Goal: Contribute content: Add original content to the website for others to see

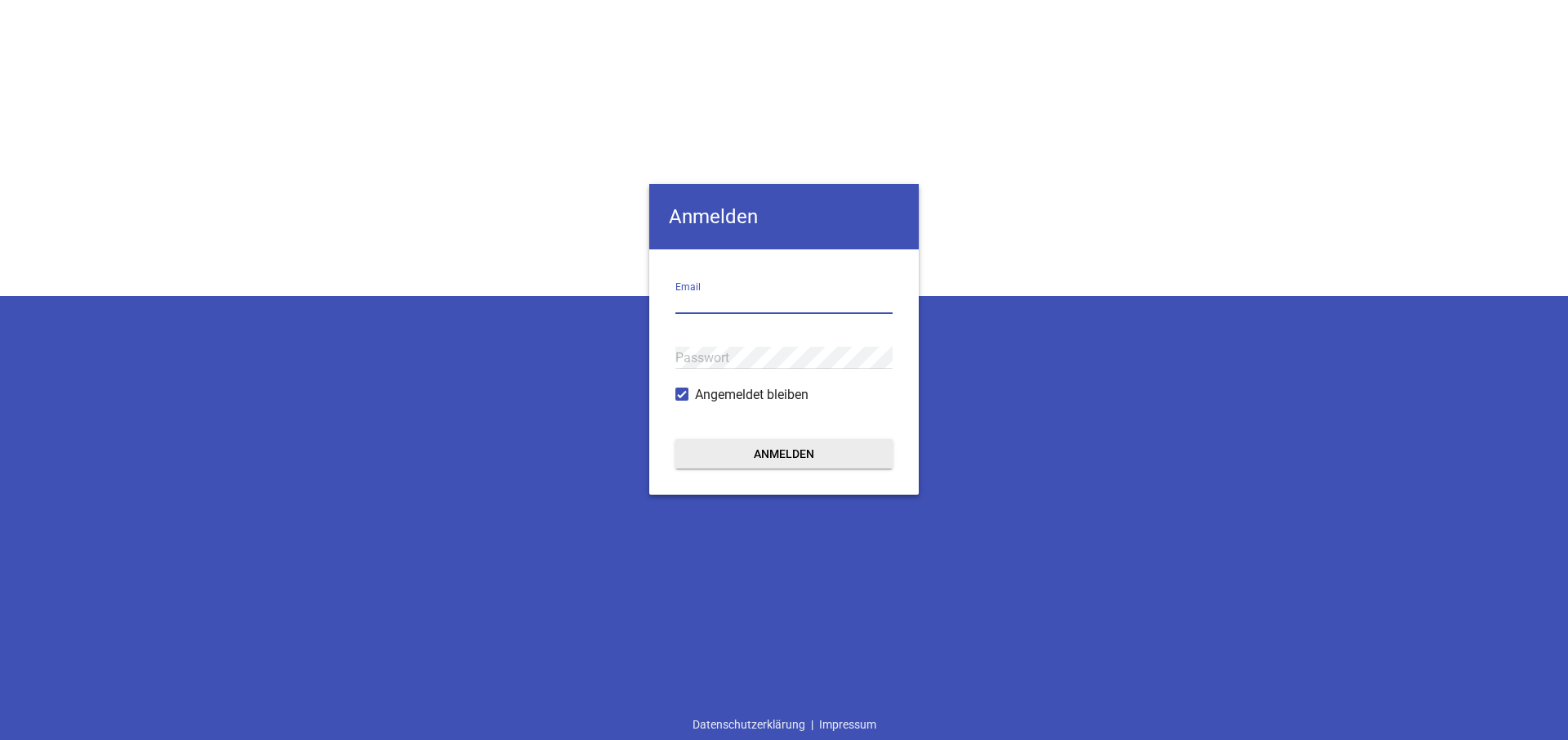
type input "sebald@sports-comm.de"
click at [645, 344] on div "Anmelden sebald@sports-comm.de Email Passwort Angemeldet bleiben Anmelden Daten…" at bounding box center [784, 370] width 1568 height 740
click at [895, 534] on div "Anmelden sebald@sports-comm.de Email Passwort Angemeldet bleiben Anmelden Daten…" at bounding box center [784, 370] width 1568 height 740
click at [1024, 435] on div "Anmelden sebald@sports-comm.de Email Passwort Angemeldet bleiben Anmelden Daten…" at bounding box center [784, 370] width 1568 height 740
click at [1044, 141] on div "Anmelden sebald@sports-comm.de Email Passwort Angemeldet bleiben Anmelden Daten…" at bounding box center [784, 370] width 1568 height 740
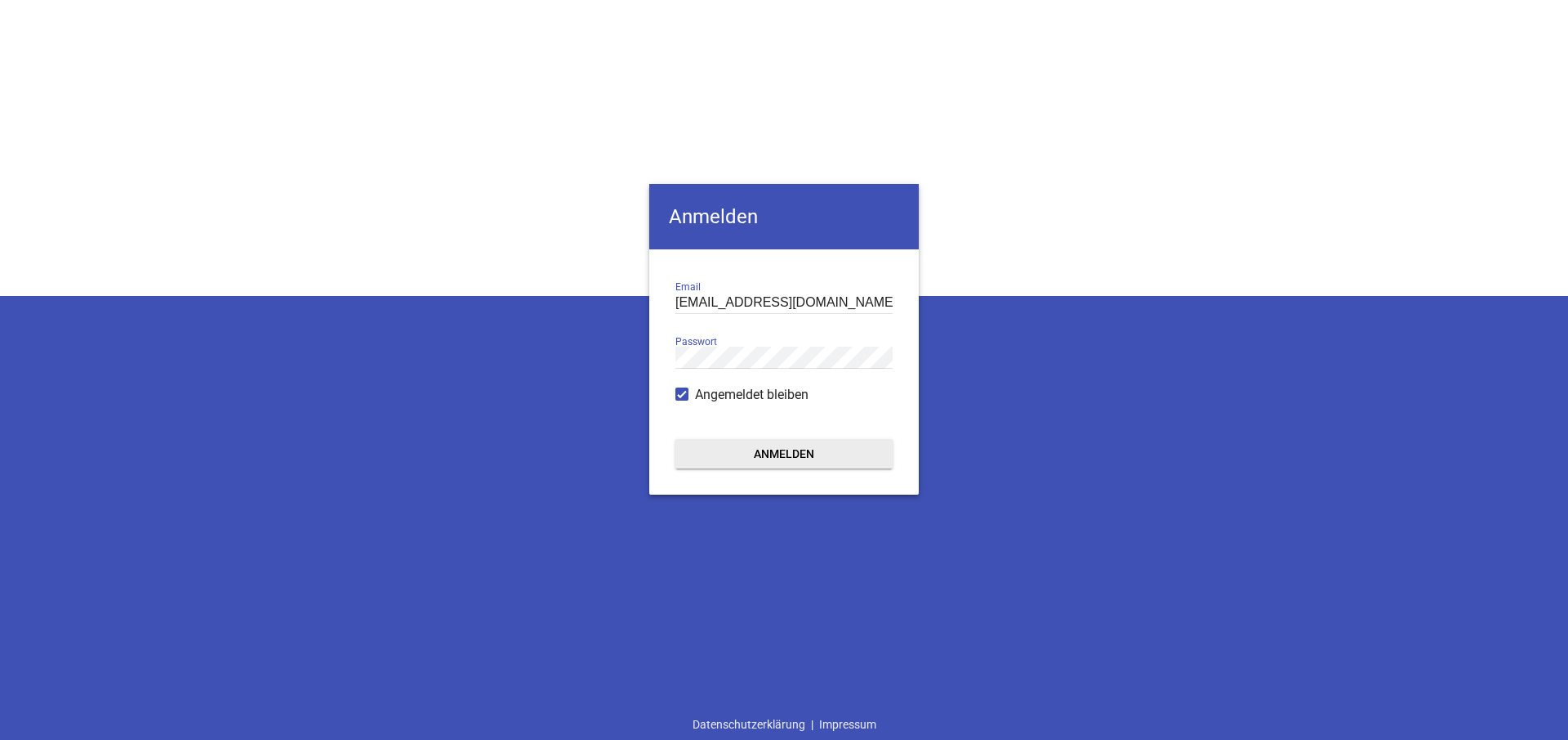
drag, startPoint x: 745, startPoint y: 445, endPoint x: 747, endPoint y: 456, distance: 11.2
click at [745, 447] on button "Anmelden" at bounding box center [784, 454] width 217 height 29
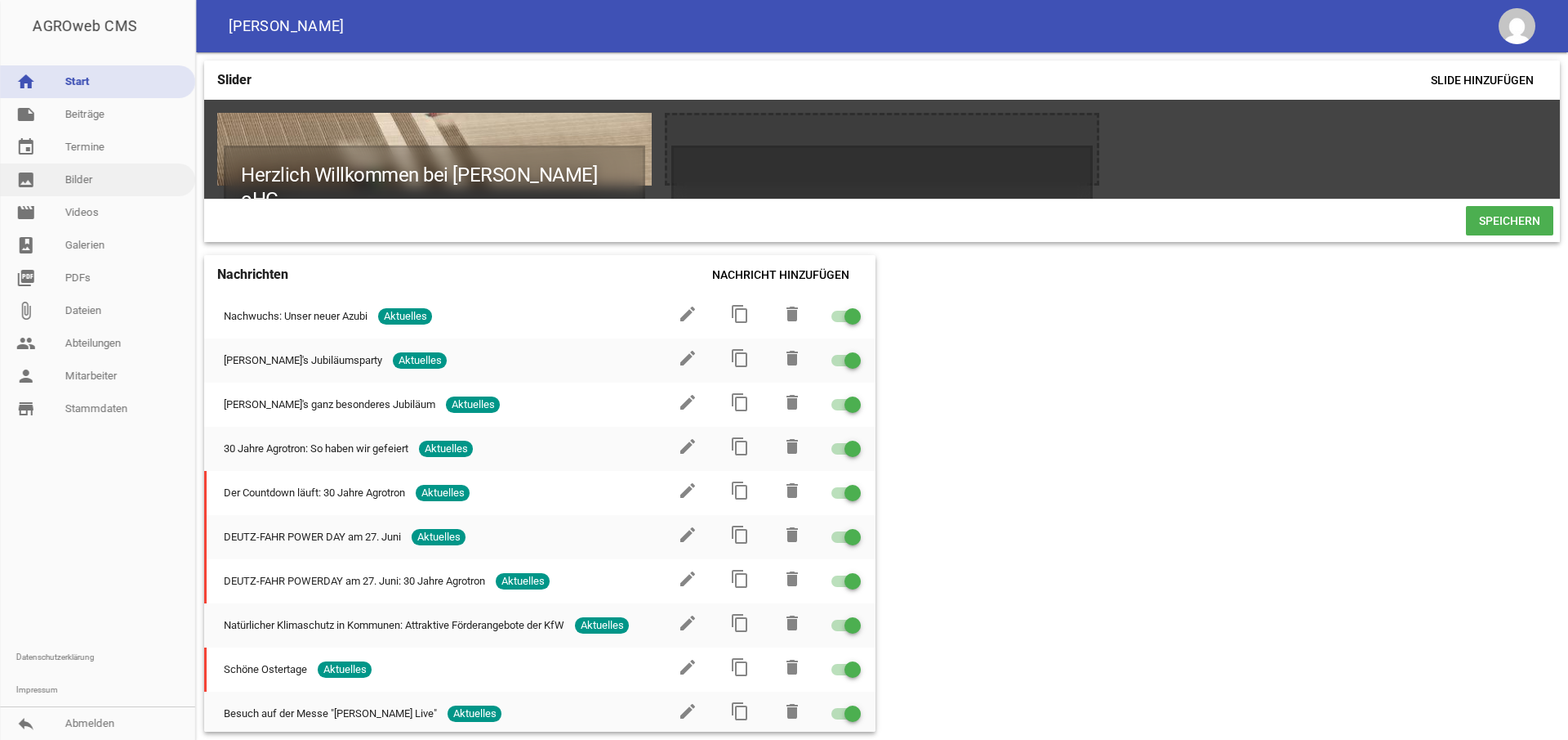
click at [77, 174] on link "image Bilder" at bounding box center [97, 179] width 196 height 32
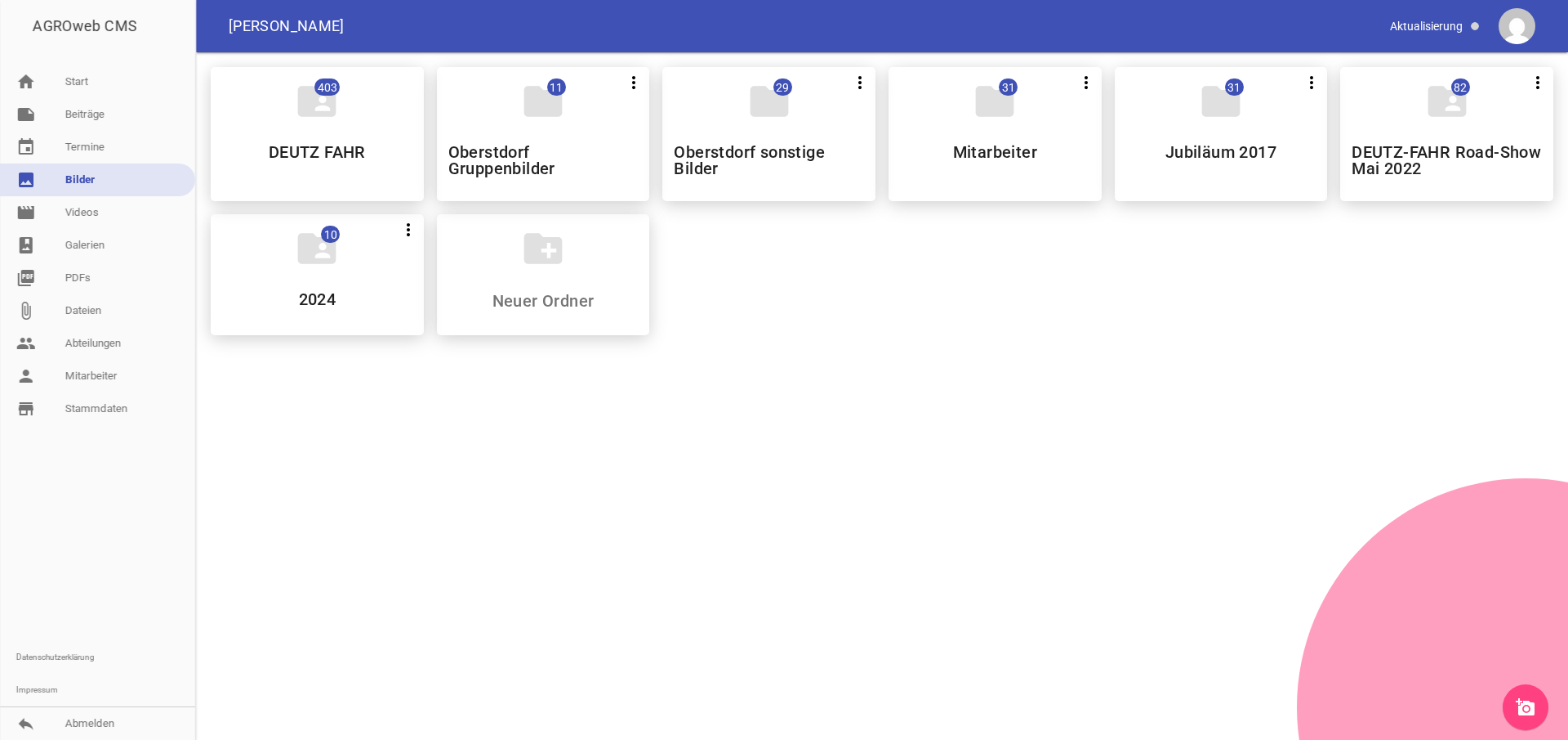
click at [77, 176] on link "image Bilder" at bounding box center [97, 179] width 196 height 32
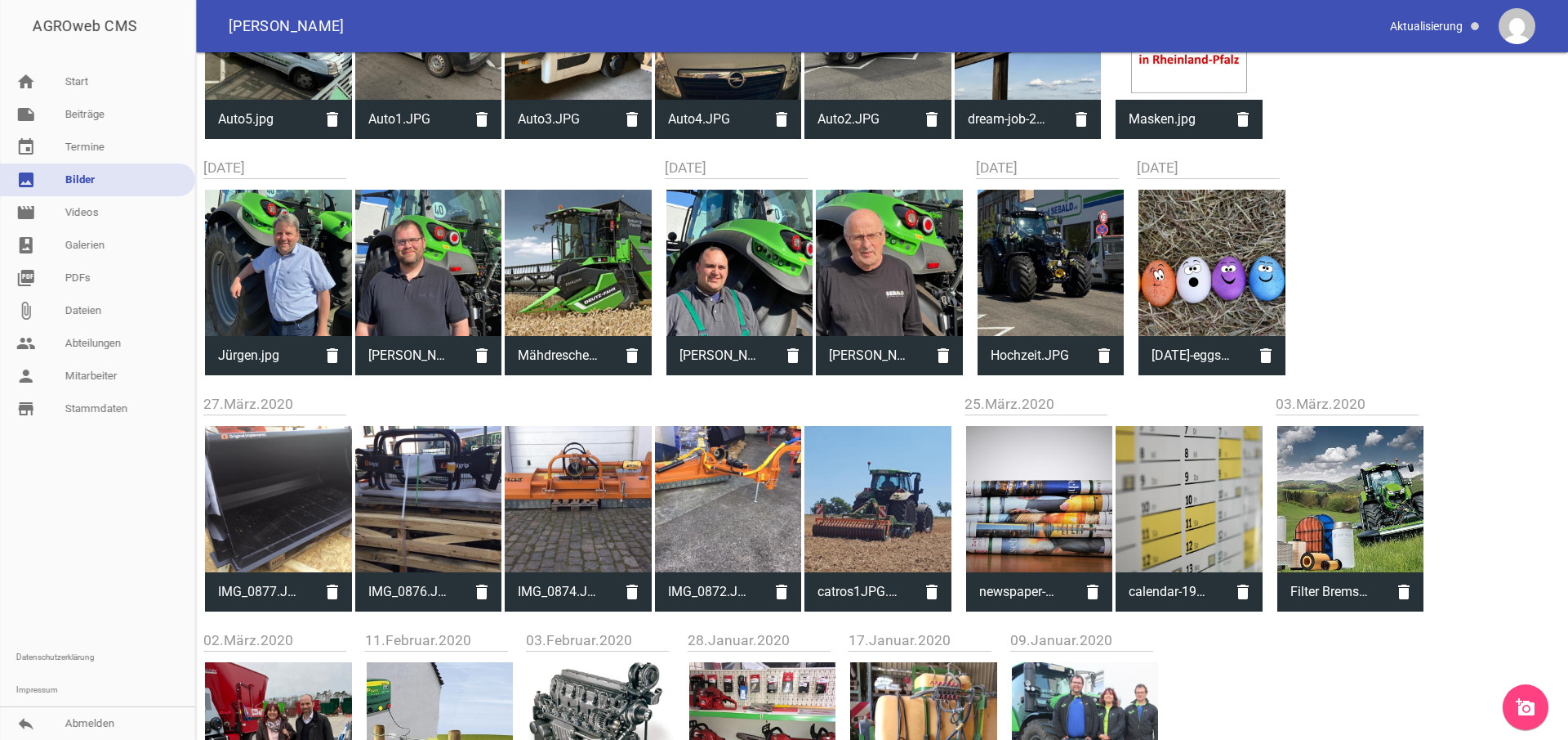
scroll to position [22744, 0]
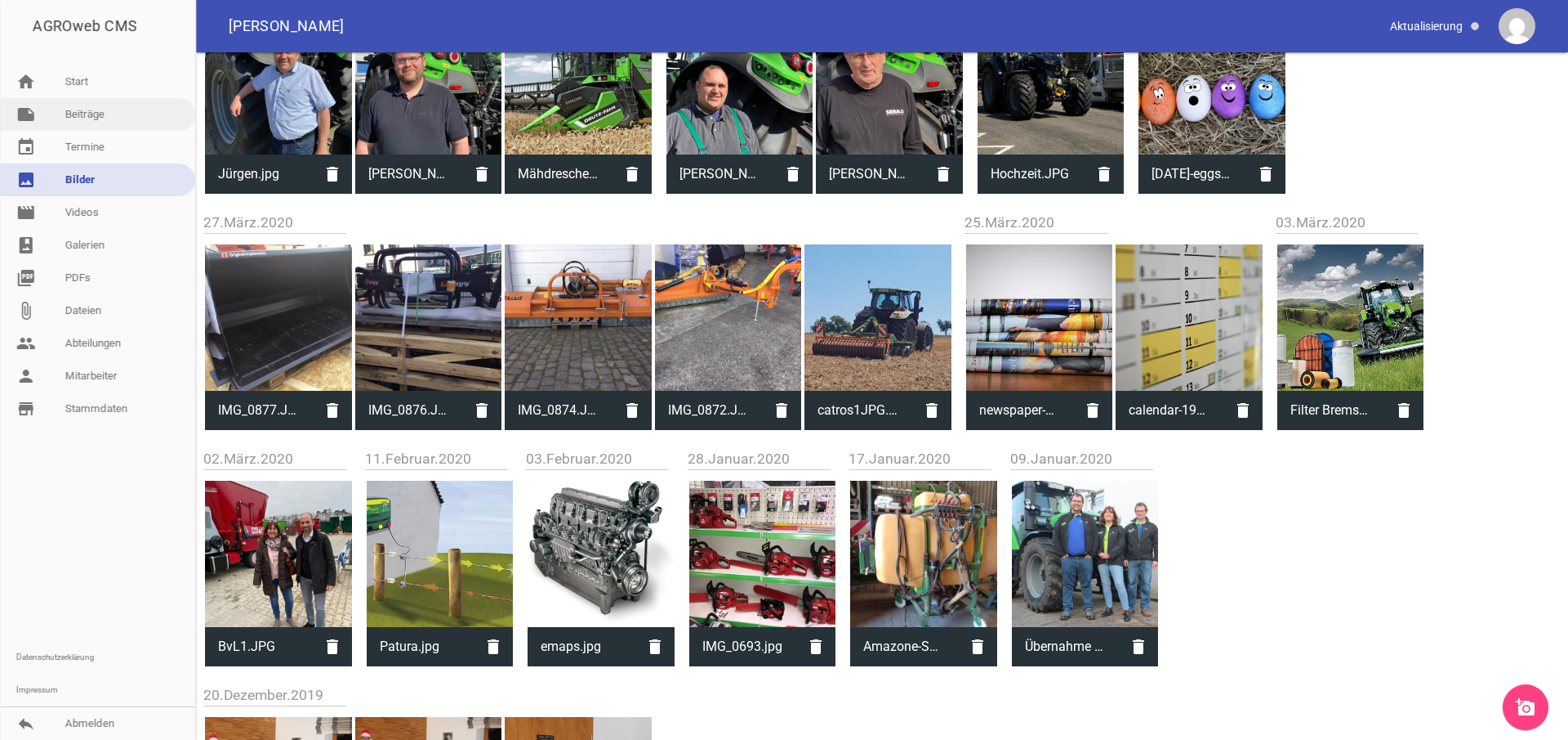
click at [82, 118] on link "note Beiträge" at bounding box center [97, 115] width 196 height 32
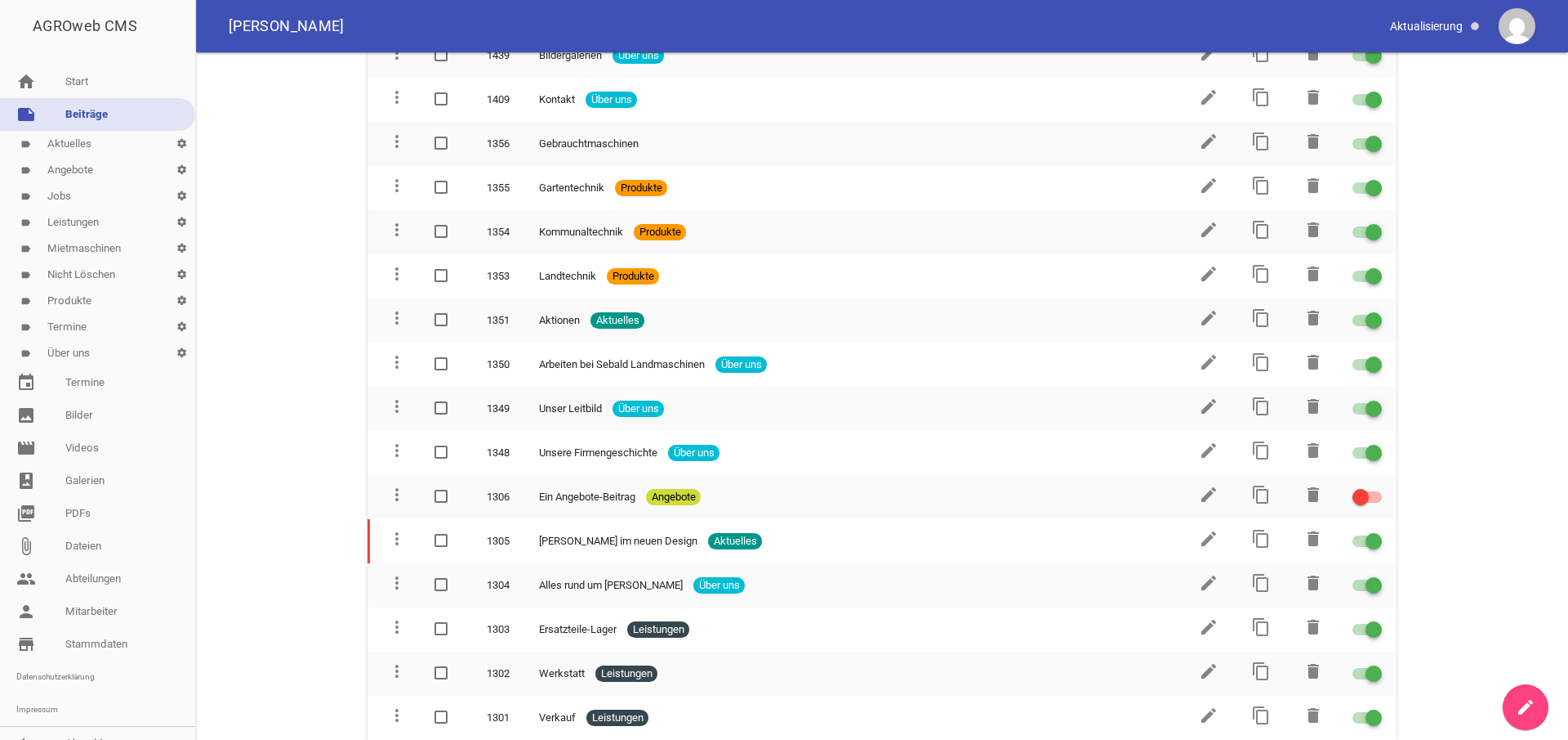
scroll to position [9445, 0]
click at [1524, 705] on icon "create" at bounding box center [1525, 707] width 20 height 20
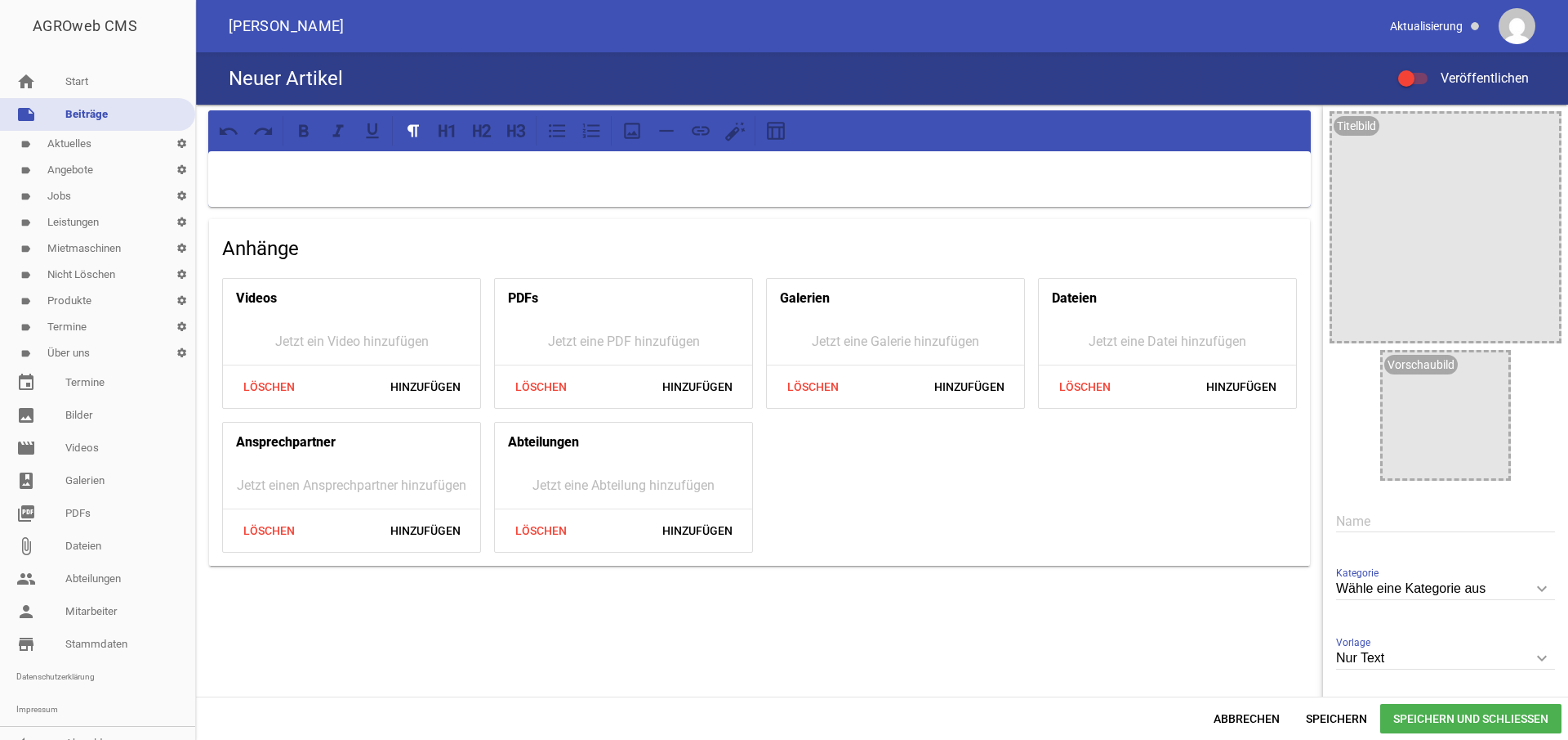
click at [1537, 590] on icon "keyboard_arrow_down" at bounding box center [1542, 588] width 26 height 26
click at [1537, 590] on input "Wähle eine Kategorie aus" at bounding box center [1446, 589] width 219 height 22
click at [1410, 668] on li "Aktuelles" at bounding box center [1446, 666] width 219 height 39
type input "Aktuelles"
click at [1410, 658] on input "Nur Text" at bounding box center [1446, 659] width 219 height 22
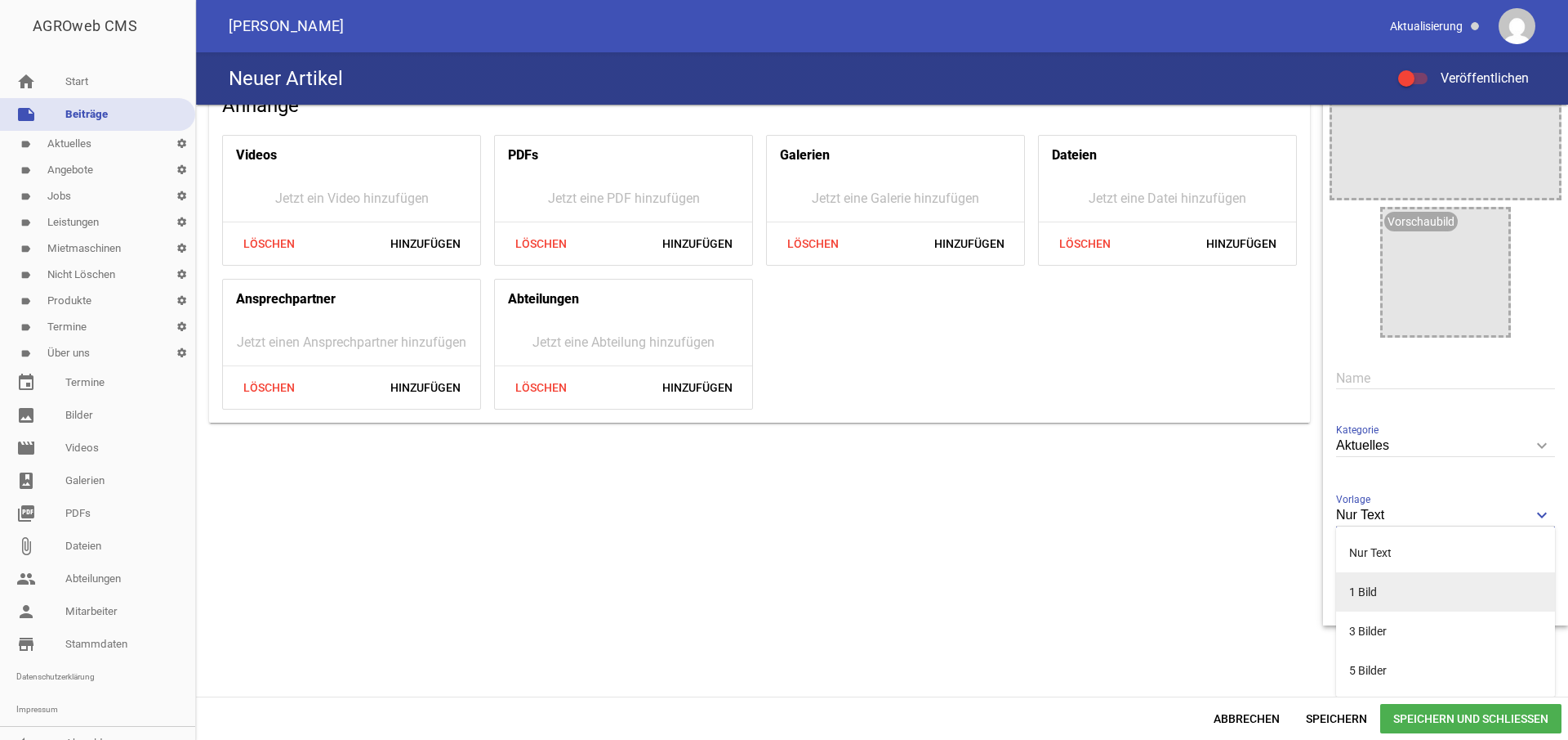
scroll to position [143, 0]
click at [1380, 591] on li "1 Bild" at bounding box center [1446, 592] width 219 height 39
type input "1 Bild"
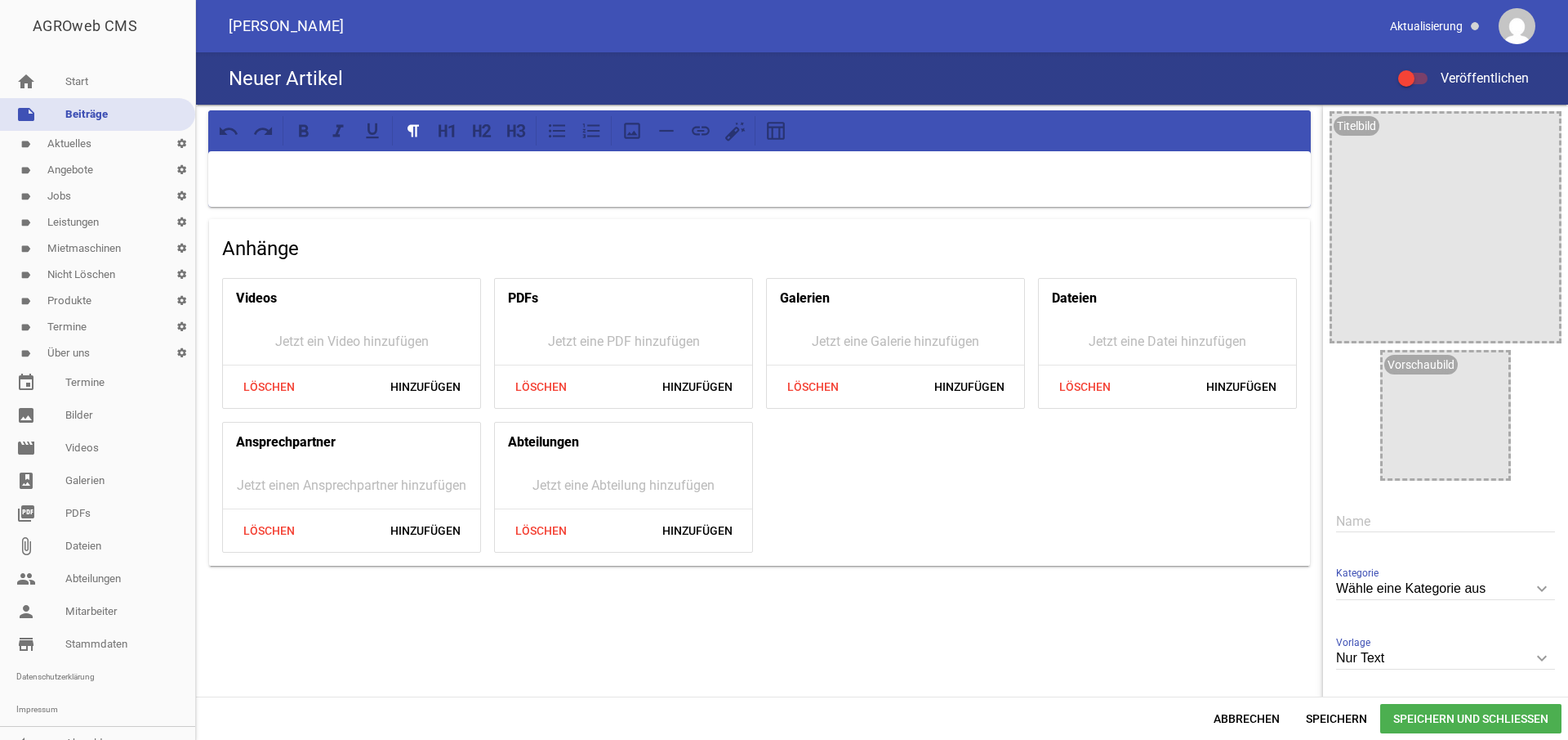
click at [1534, 588] on icon "keyboard_arrow_down" at bounding box center [1542, 588] width 26 height 26
click at [1534, 588] on input "Wähle eine Kategorie aus" at bounding box center [1446, 589] width 219 height 22
click at [1425, 663] on li "Aktuelles" at bounding box center [1446, 666] width 219 height 39
type input "Aktuelles"
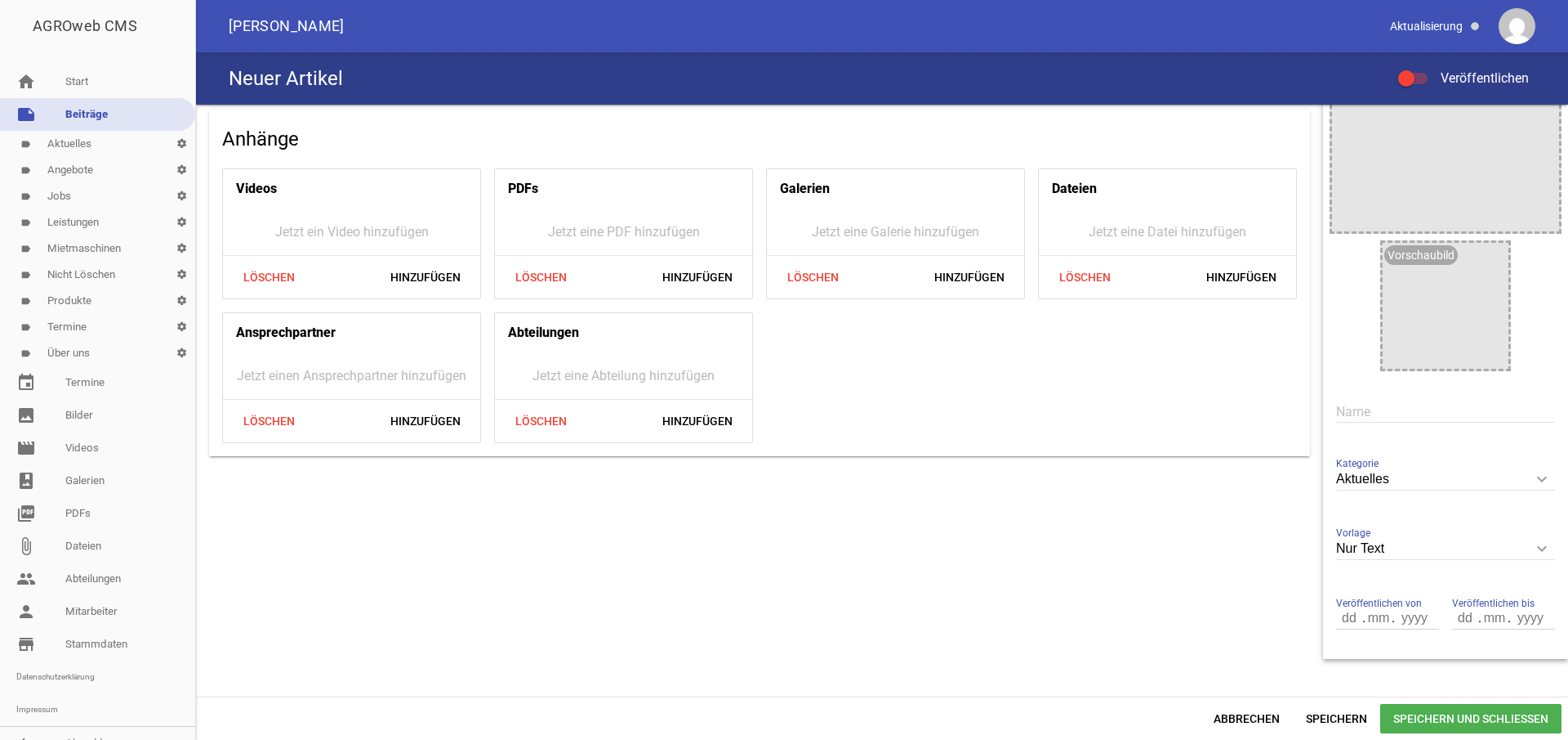
scroll to position [131, 0]
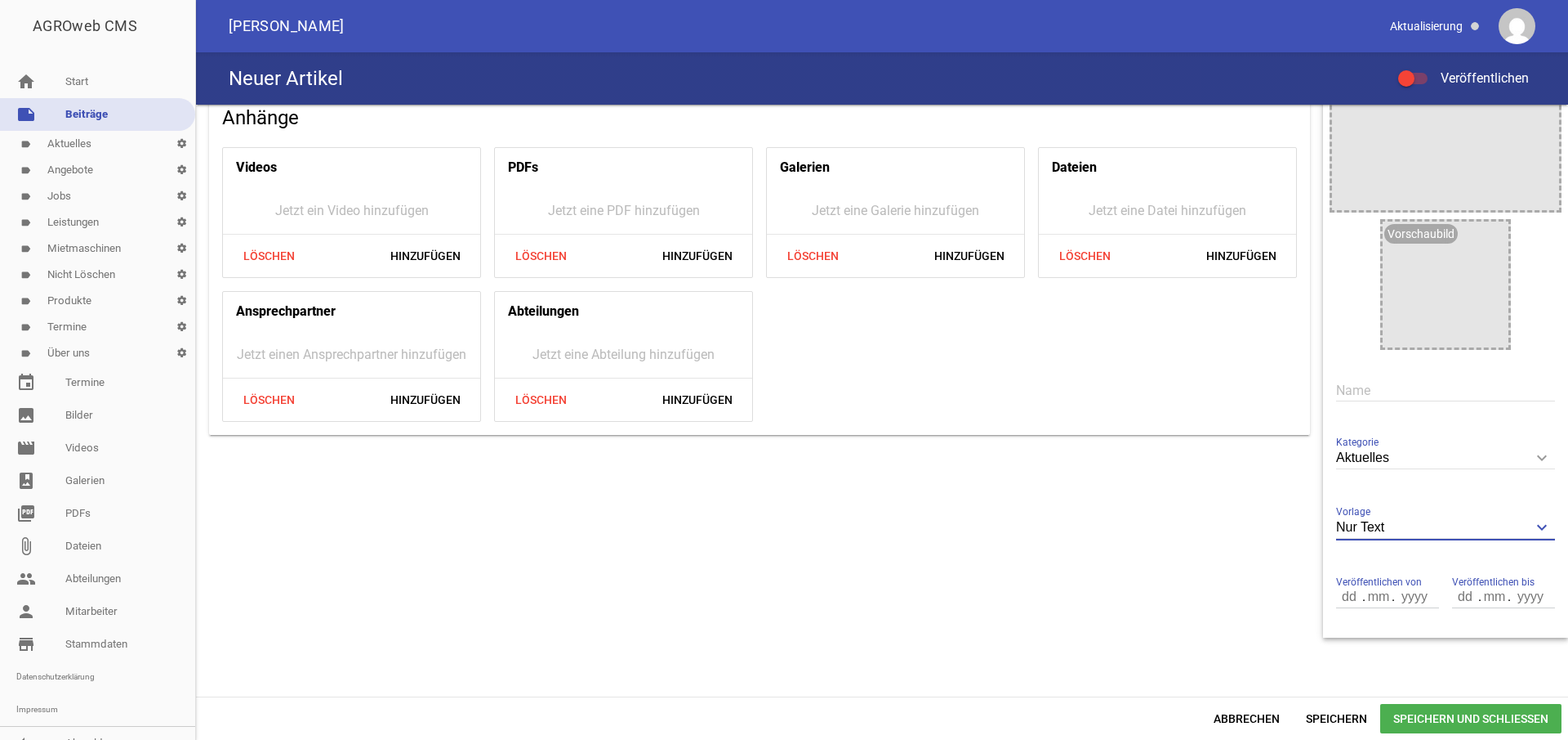
click at [1378, 526] on input "Nur Text" at bounding box center [1446, 527] width 219 height 22
drag, startPoint x: 1378, startPoint y: 599, endPoint x: 1366, endPoint y: 610, distance: 16.3
click at [1377, 601] on li "1 Bild" at bounding box center [1446, 604] width 219 height 39
type input "1 Bild"
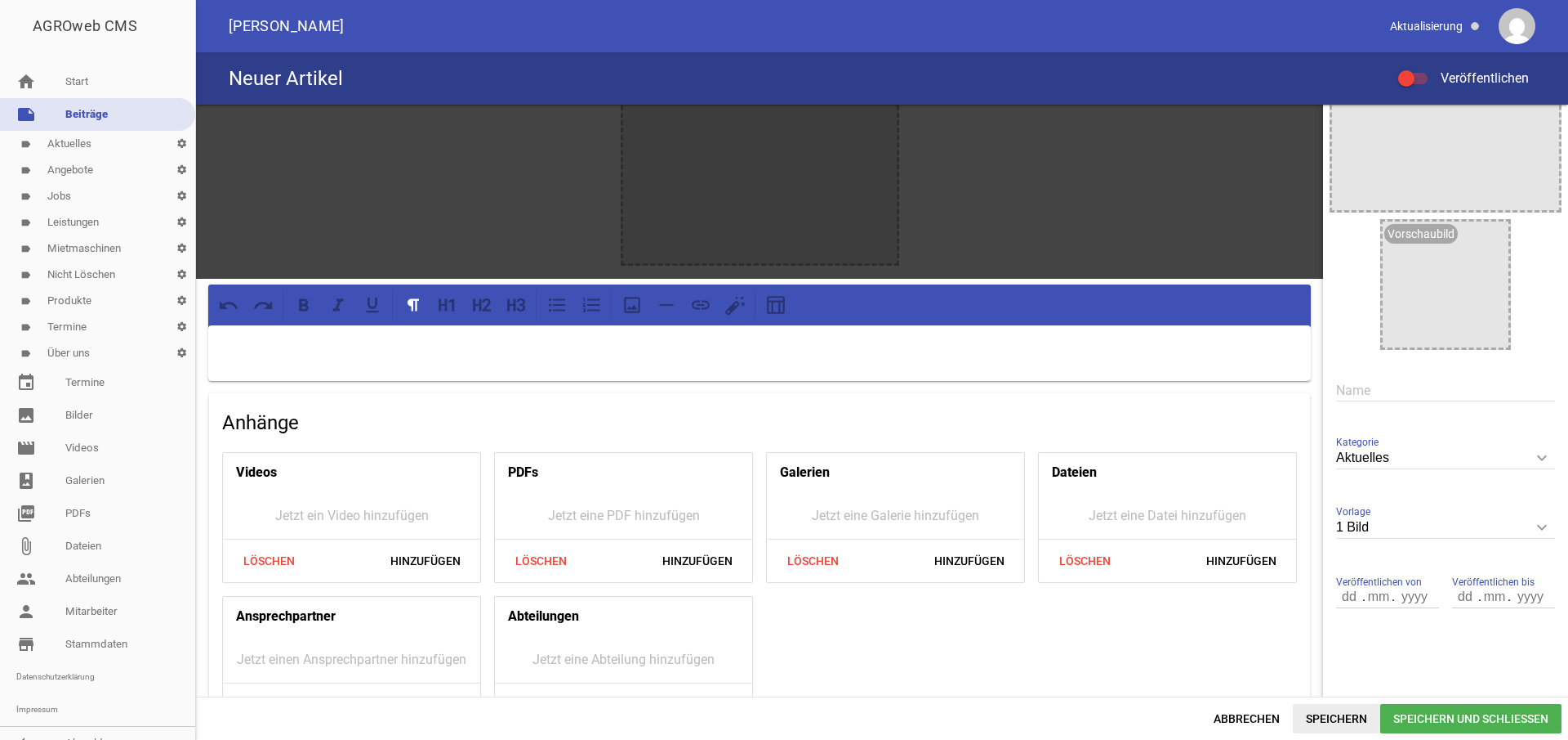
click at [1331, 719] on span "Speichern" at bounding box center [1337, 719] width 87 height 29
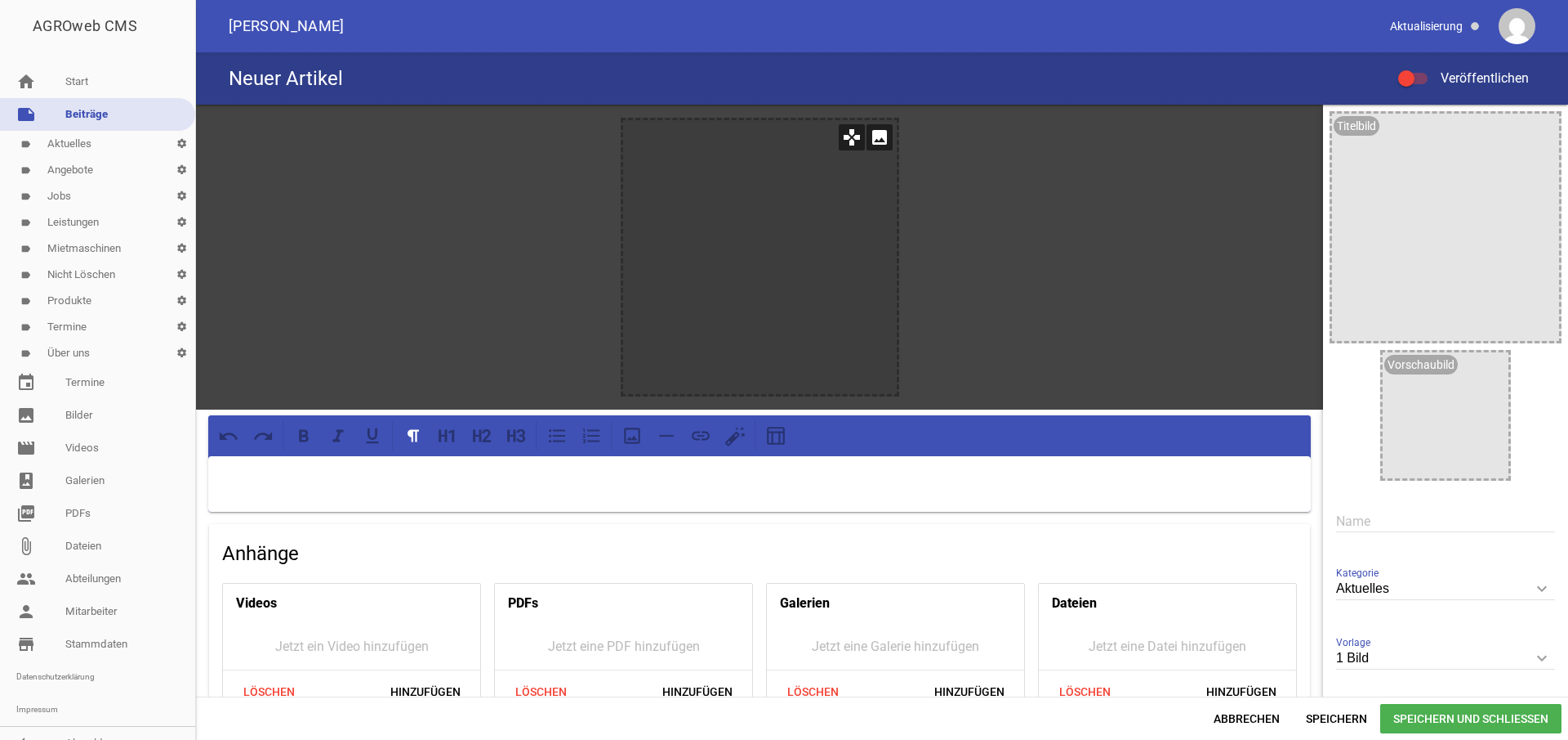
scroll to position [0, 0]
click at [875, 139] on icon "image" at bounding box center [880, 137] width 26 height 26
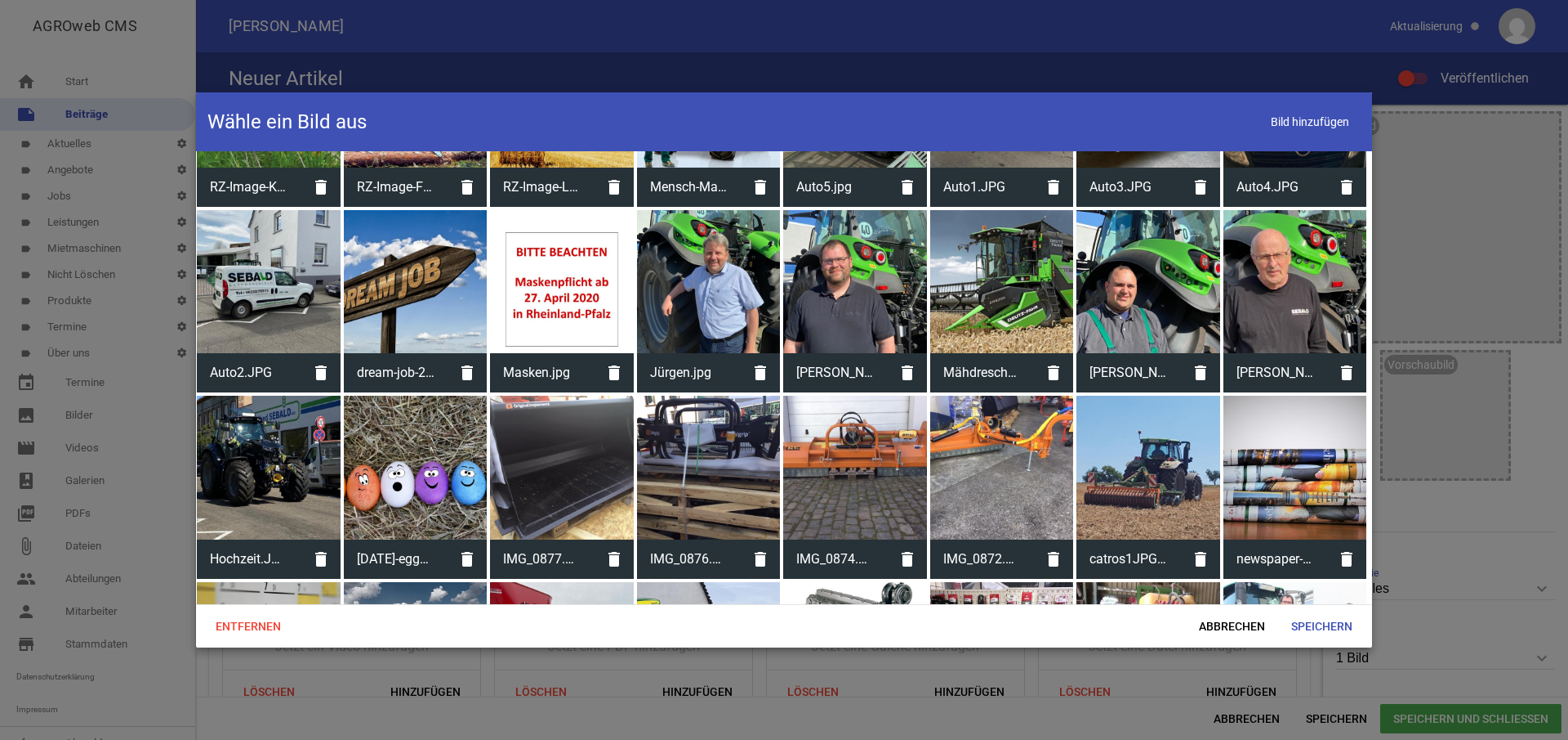
scroll to position [16020, 3]
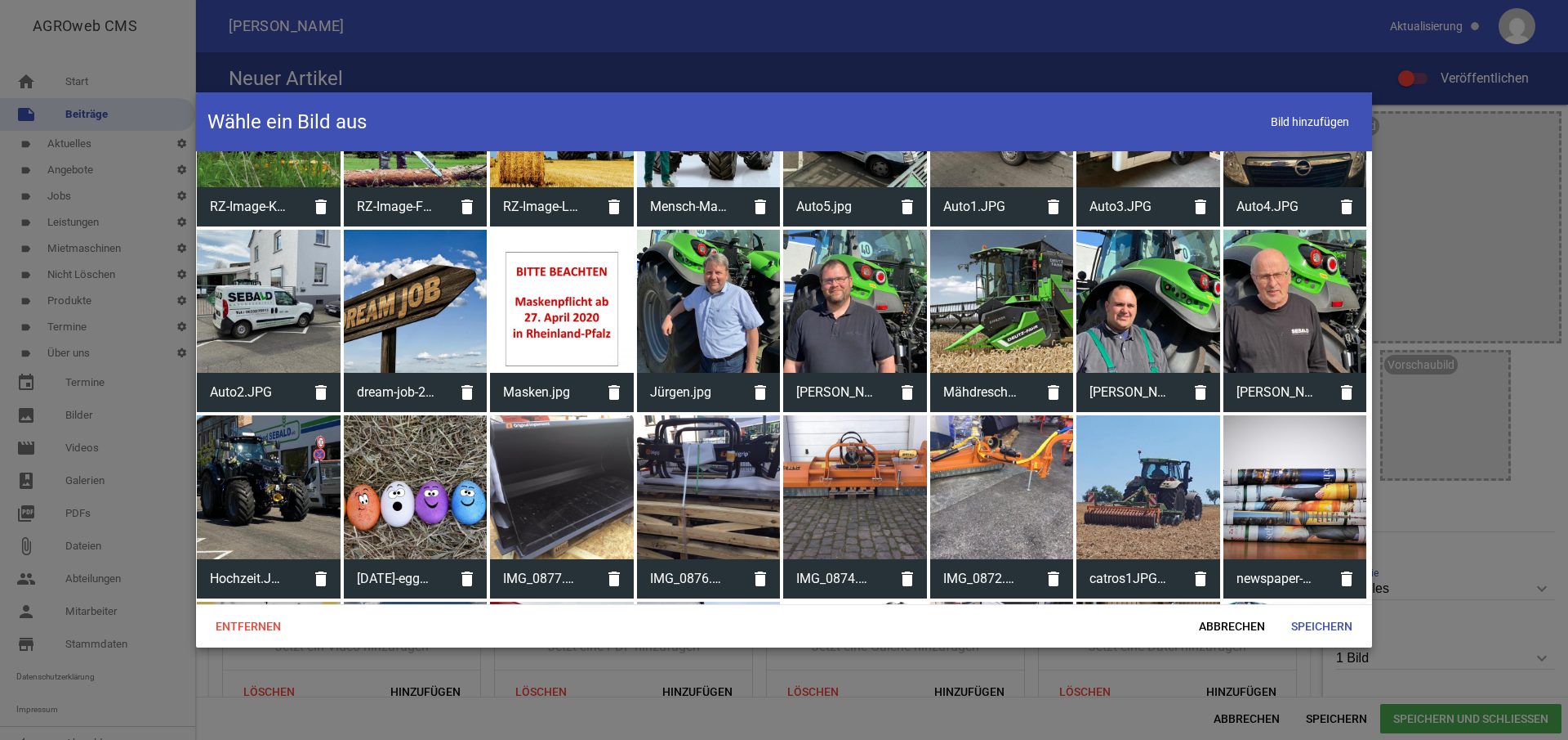
click at [840, 415] on div at bounding box center [855, 487] width 143 height 144
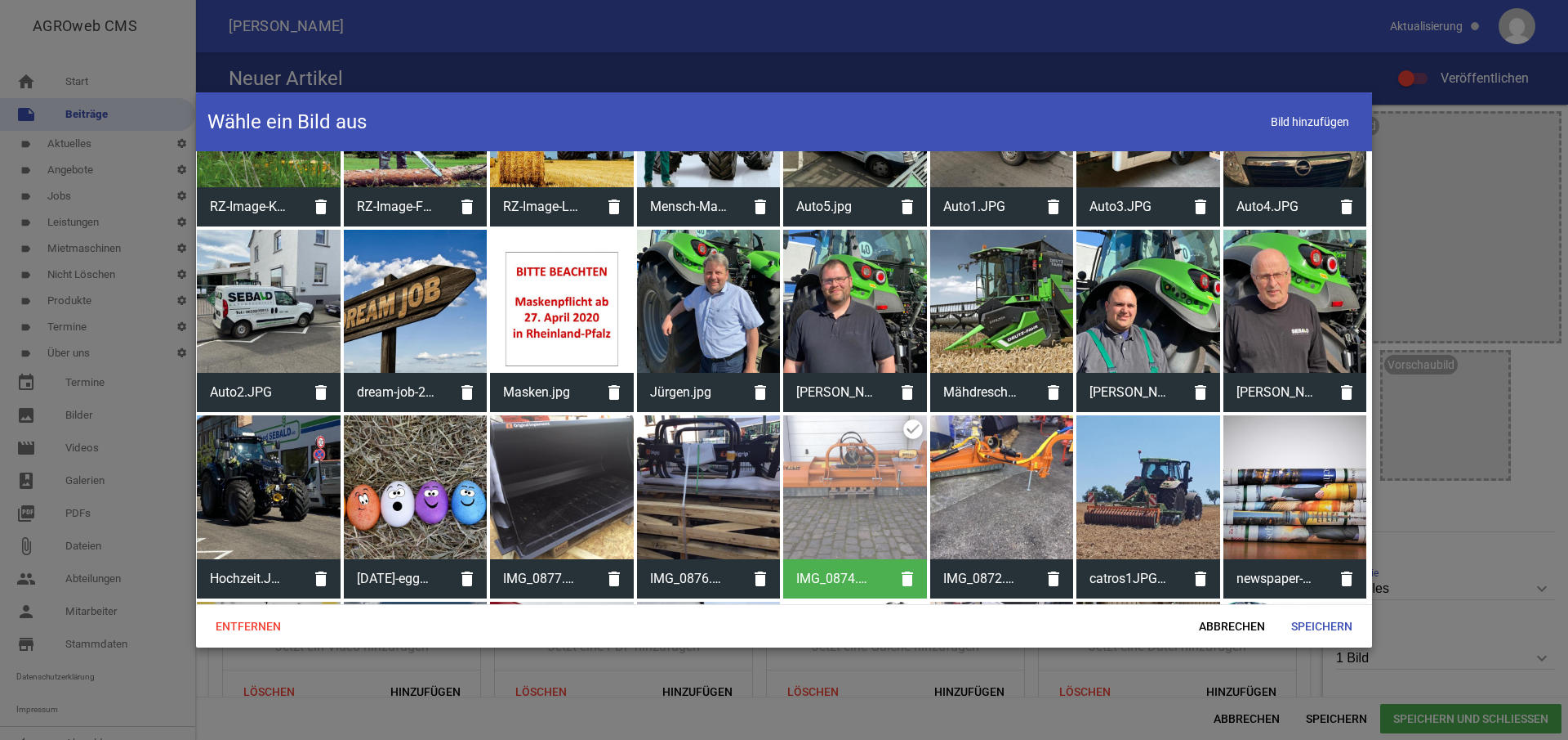
scroll to position [16020, 8]
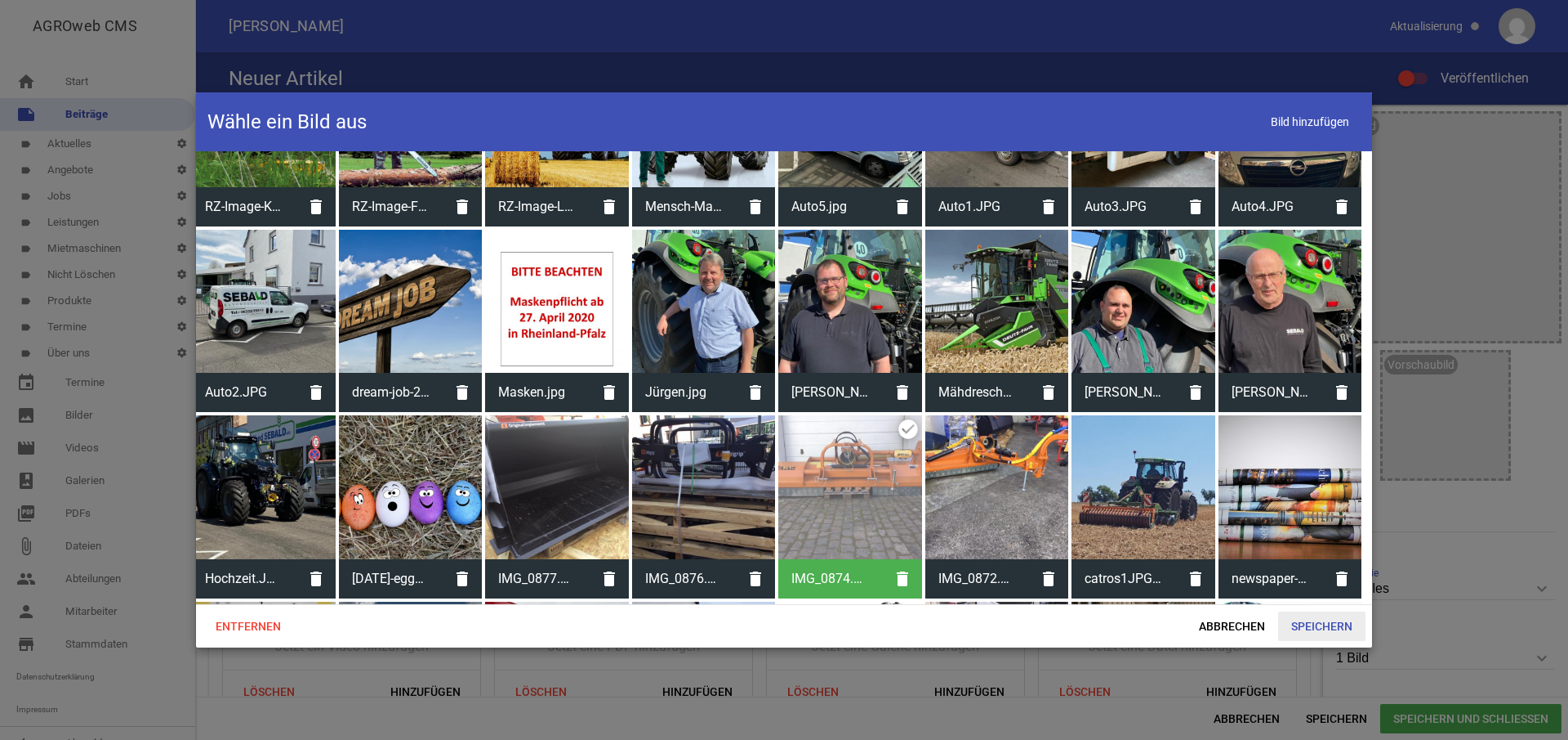
click at [1322, 622] on span "Speichern" at bounding box center [1322, 625] width 87 height 29
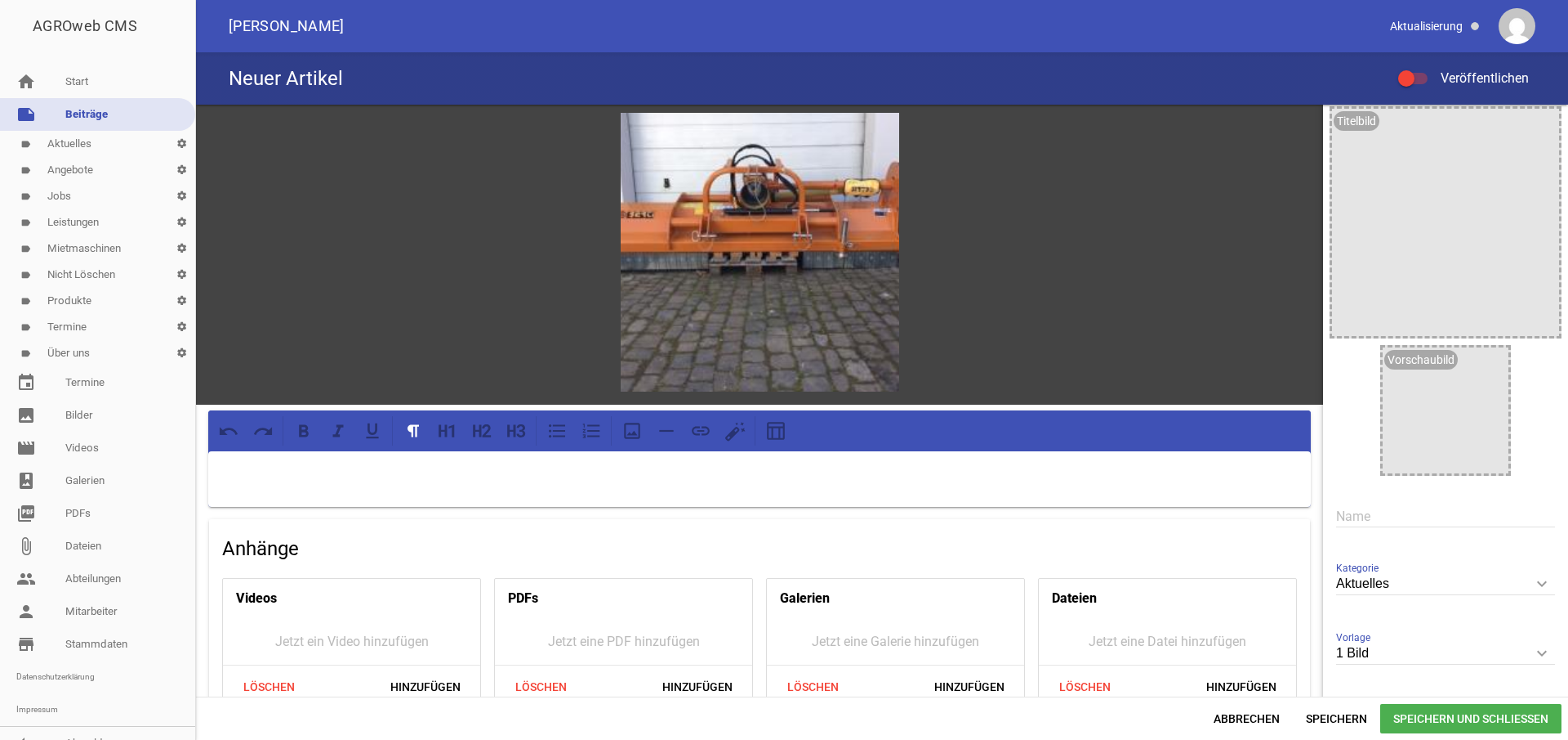
scroll to position [0, 1]
click at [1354, 514] on input "text" at bounding box center [1446, 516] width 219 height 22
click at [1340, 713] on span "Speichern" at bounding box center [1337, 719] width 87 height 29
click at [364, 470] on p at bounding box center [759, 472] width 1079 height 20
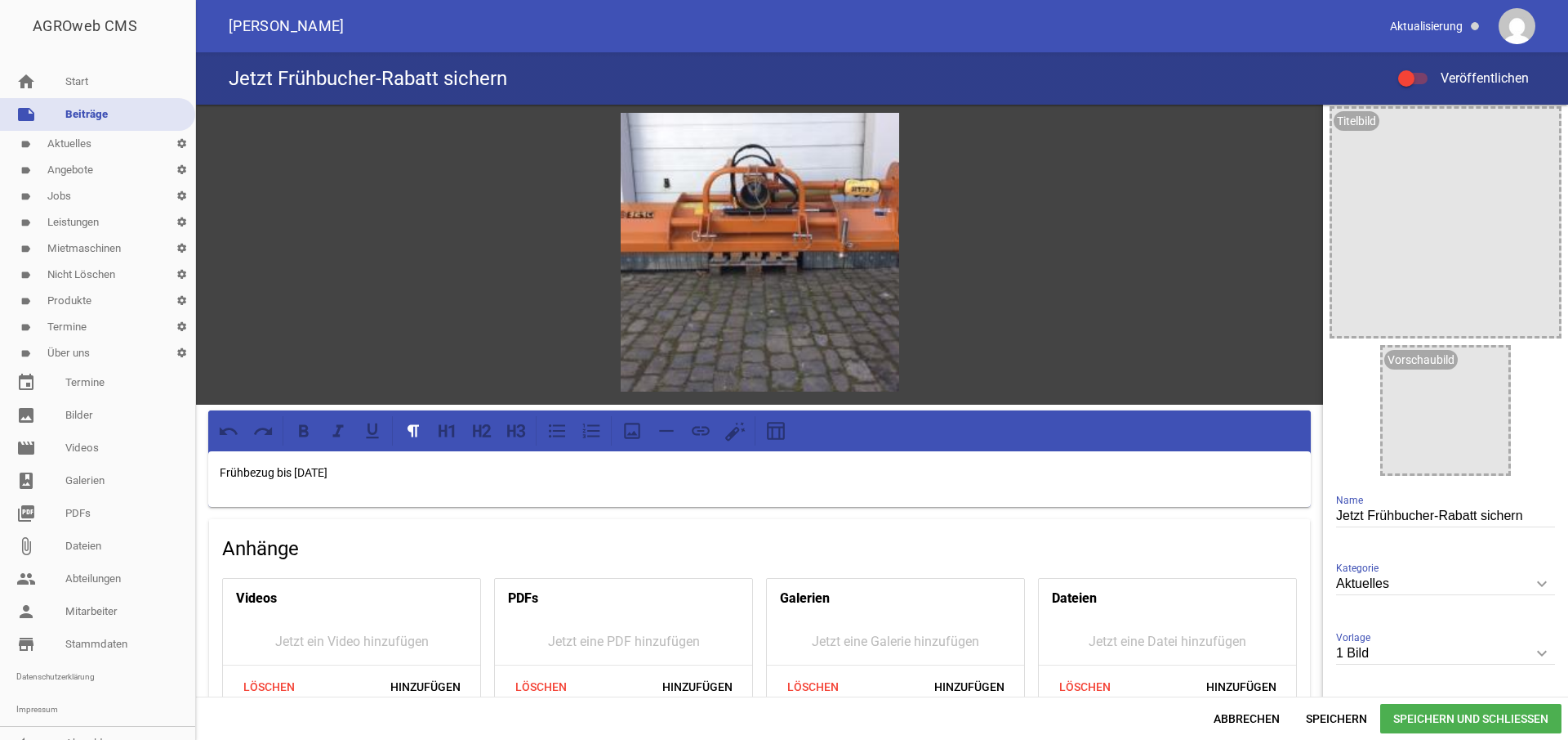
click at [1426, 515] on input "Jetzt Frühbucher-Rabatt sichern" at bounding box center [1446, 516] width 219 height 22
type input "Jetzt Frühbezugs-Rabatt sichern"
click at [1347, 720] on span "Speichern" at bounding box center [1337, 719] width 87 height 29
drag, startPoint x: 214, startPoint y: 473, endPoint x: 255, endPoint y: 479, distance: 41.4
click at [214, 473] on div "Frühbezug bis [DATE]" at bounding box center [759, 479] width 1103 height 56
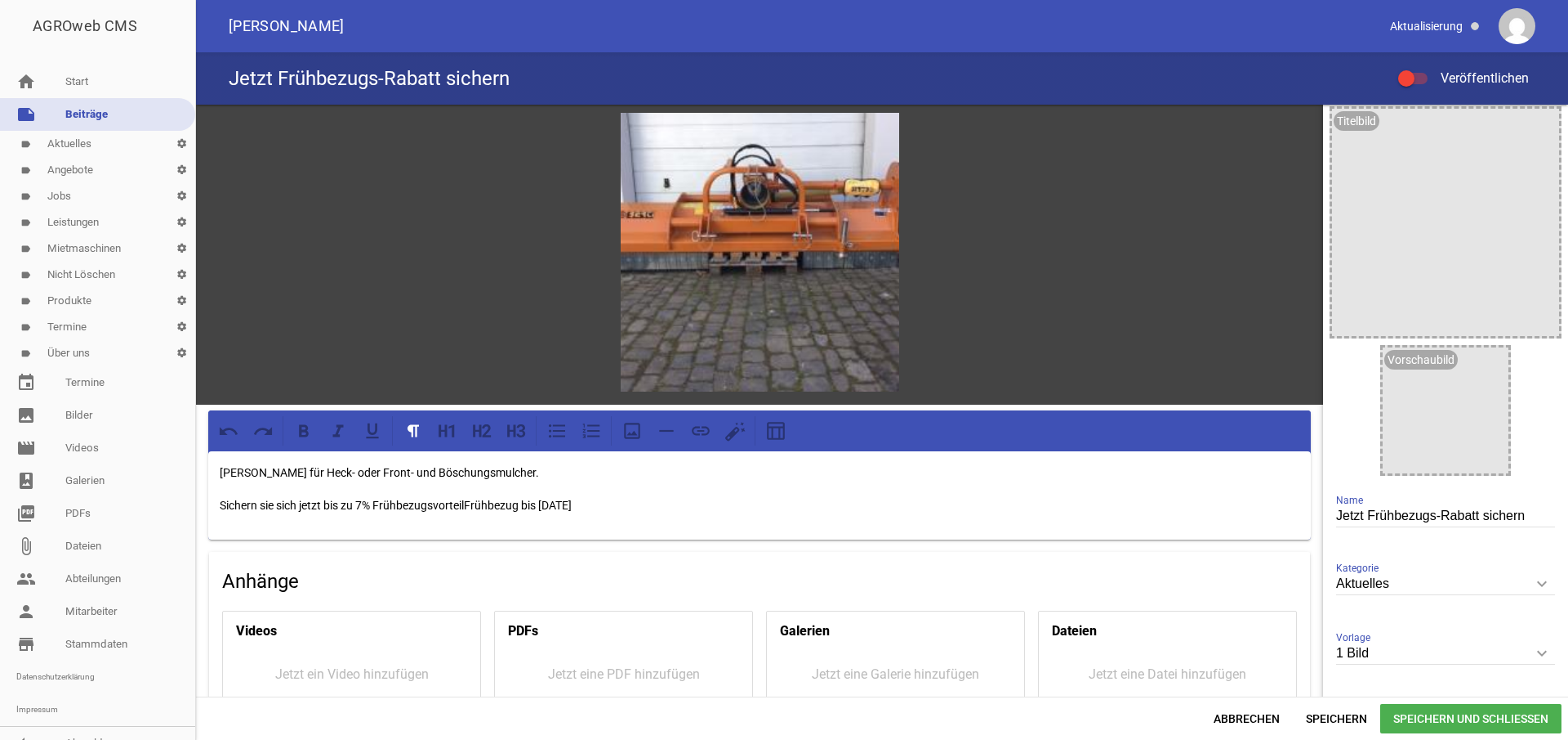
drag, startPoint x: 218, startPoint y: 467, endPoint x: 255, endPoint y: 485, distance: 41.1
click at [218, 467] on div "[PERSON_NAME] für Heck- oder Front- und Böschungsmulcher. Sichern sie sich jetz…" at bounding box center [759, 495] width 1103 height 88
drag, startPoint x: 345, startPoint y: 502, endPoint x: 438, endPoint y: 530, distance: 97.1
click at [345, 502] on p "Sichern sie sich jetzt bis zu 7% FrühbezugsvorteilFrühbezug bis [DATE]" at bounding box center [759, 505] width 1079 height 20
click at [633, 503] on p "Sichern sie sich jetzt bis zum [DATE] 5 % FrühbezugsvorteilFrühbezug bis [DATE]" at bounding box center [759, 505] width 1079 height 20
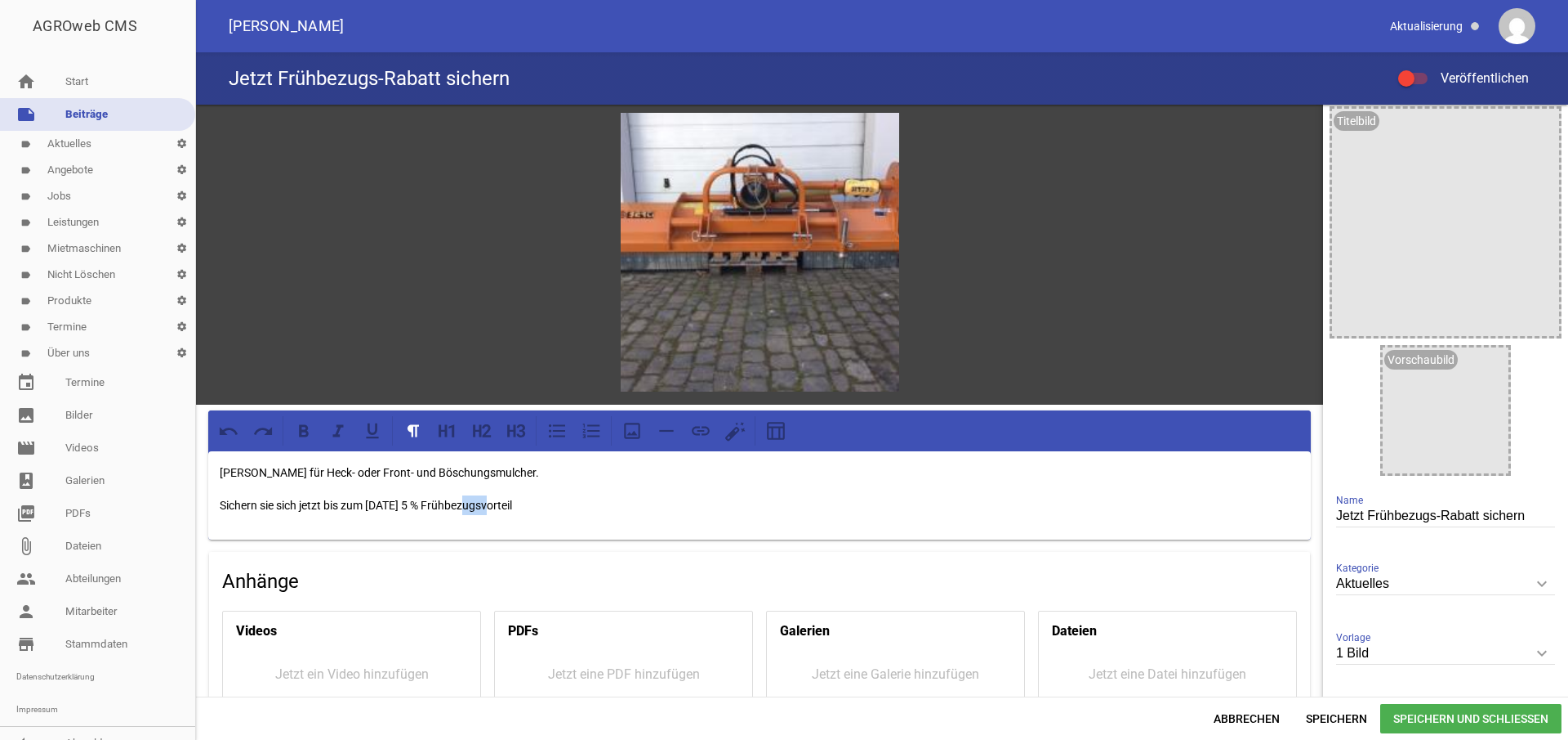
drag, startPoint x: 471, startPoint y: 503, endPoint x: 524, endPoint y: 503, distance: 53.0
click at [490, 503] on p "Sichern sie sich jetzt bis zum [DATE] 5 % Frühbezugsvorteil" at bounding box center [759, 505] width 1079 height 20
click at [634, 504] on p "Sichern sie sich jetzt bis zum [DATE] einen Frühbezugsvorteil" at bounding box center [759, 505] width 1079 height 20
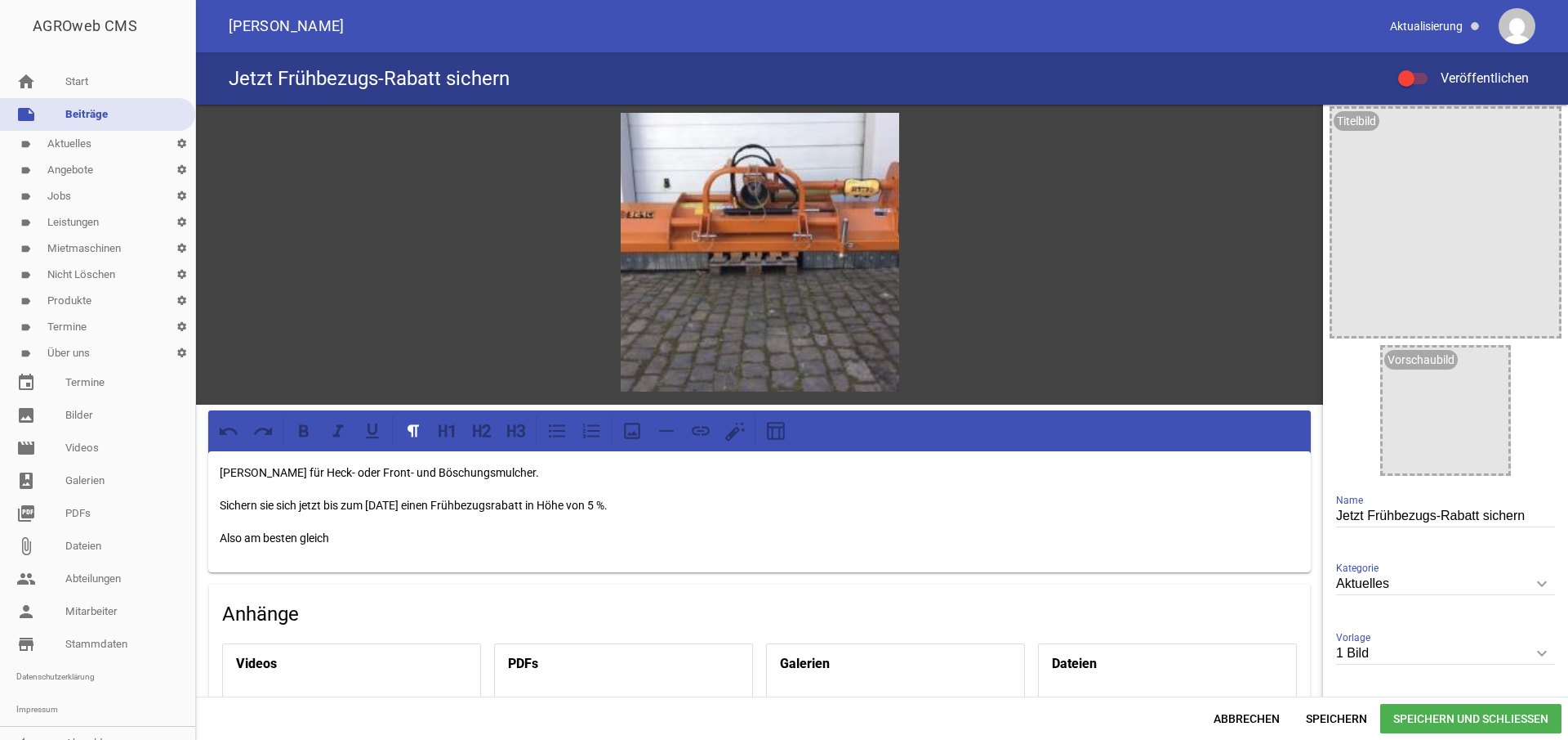
drag, startPoint x: 1332, startPoint y: 715, endPoint x: 886, endPoint y: 655, distance: 450.0
click at [1330, 715] on span "Speichern" at bounding box center [1337, 719] width 87 height 29
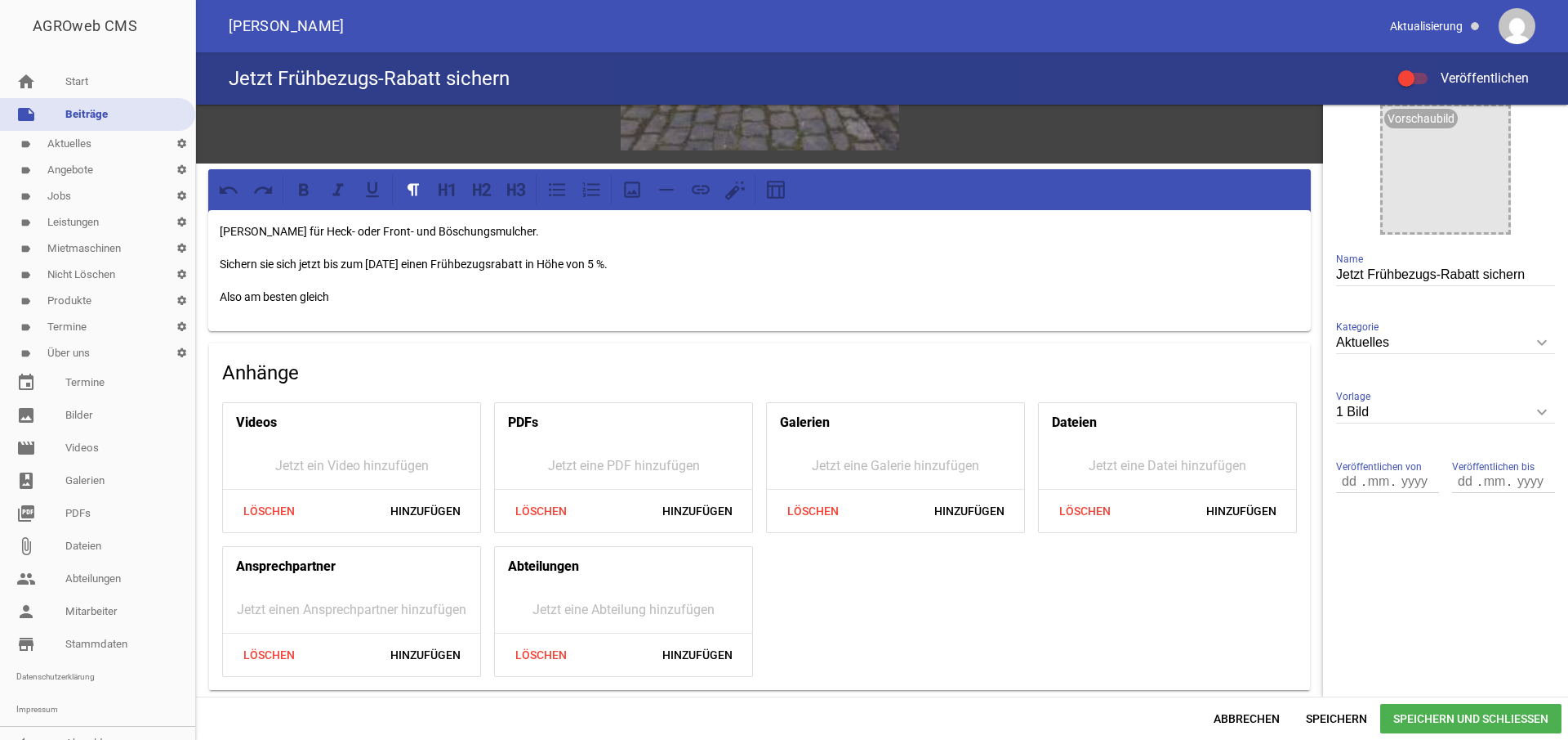
scroll to position [244, 0]
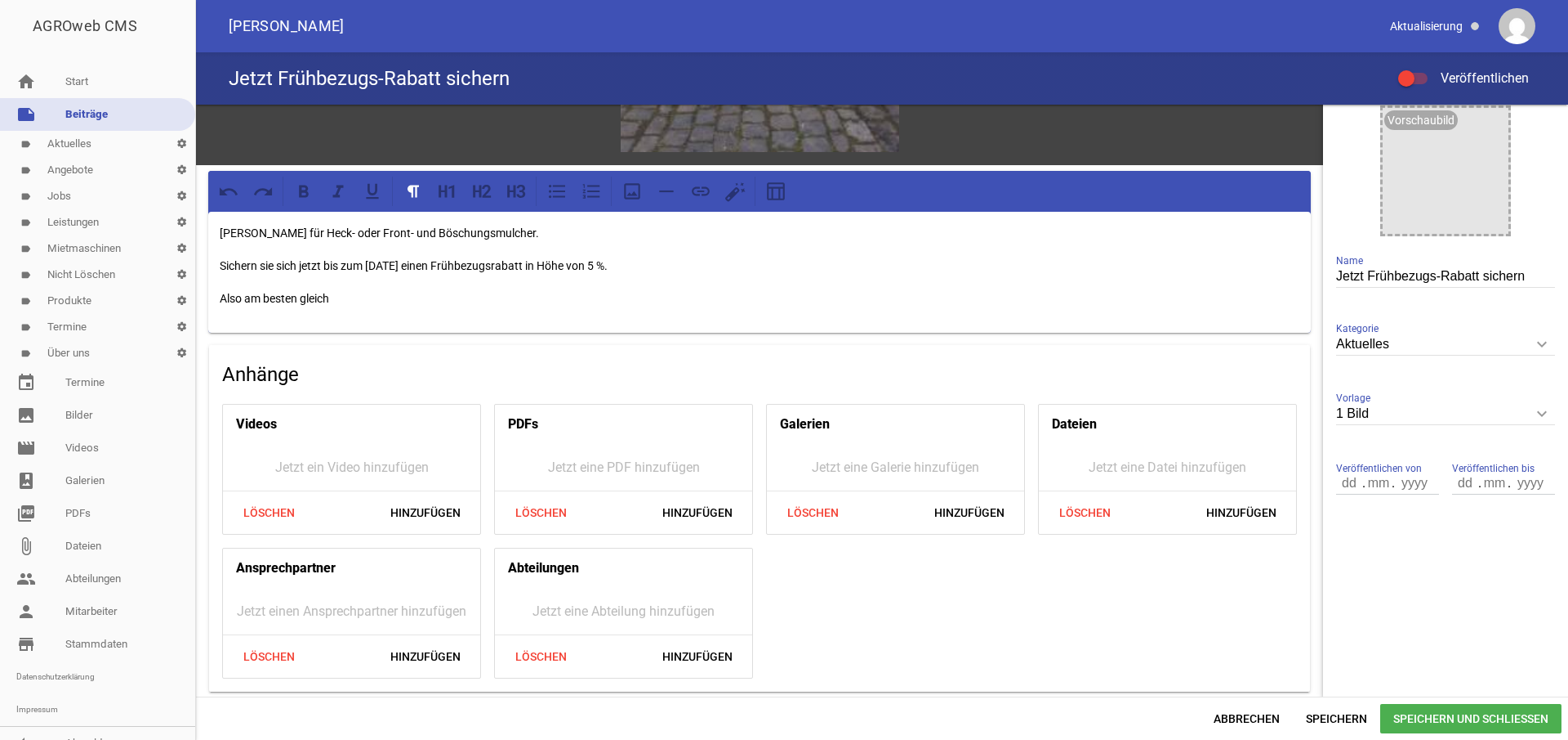
drag, startPoint x: 413, startPoint y: 659, endPoint x: 437, endPoint y: 653, distance: 24.7
click at [413, 659] on span "Hinzufügen" at bounding box center [425, 656] width 97 height 29
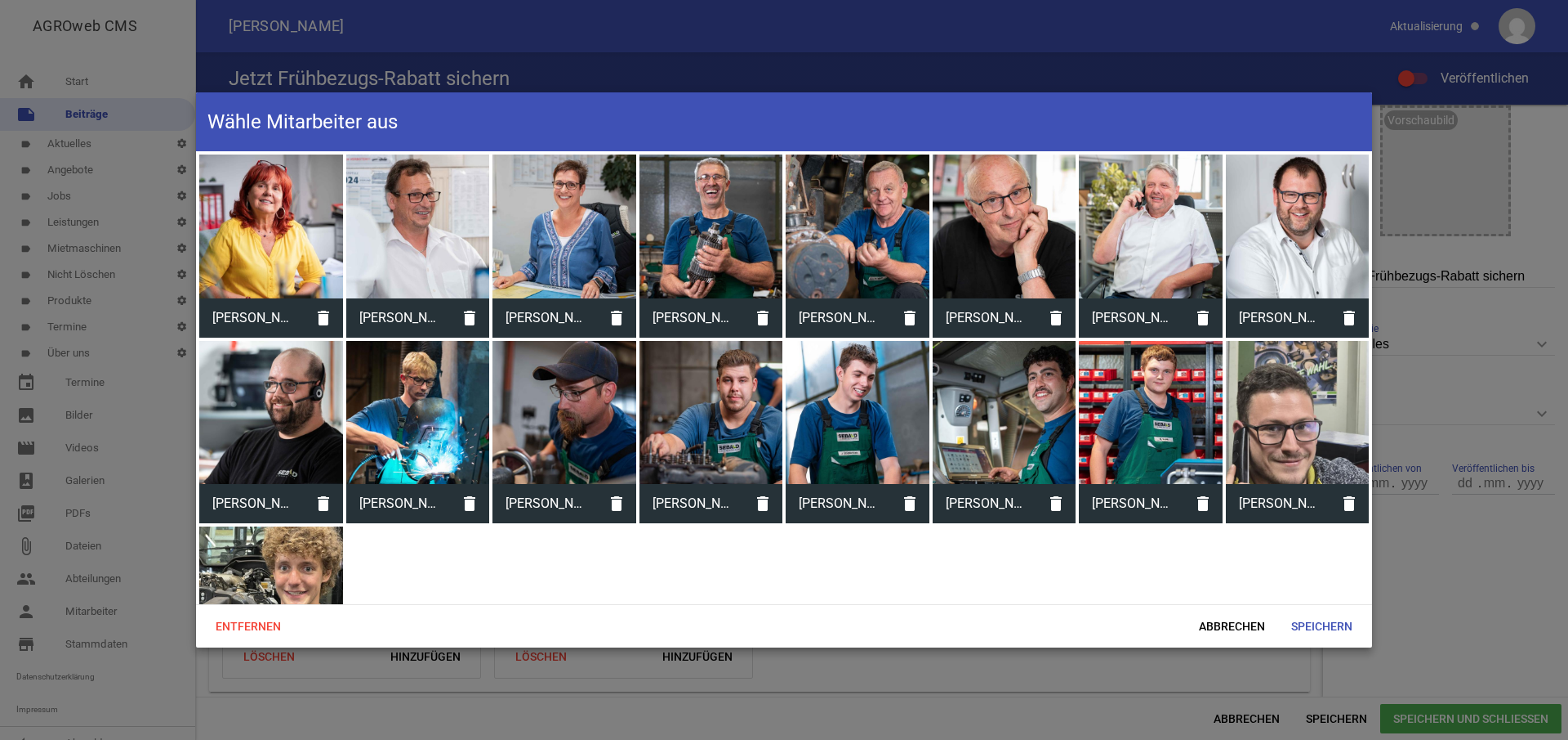
click at [1294, 227] on div at bounding box center [1298, 226] width 143 height 144
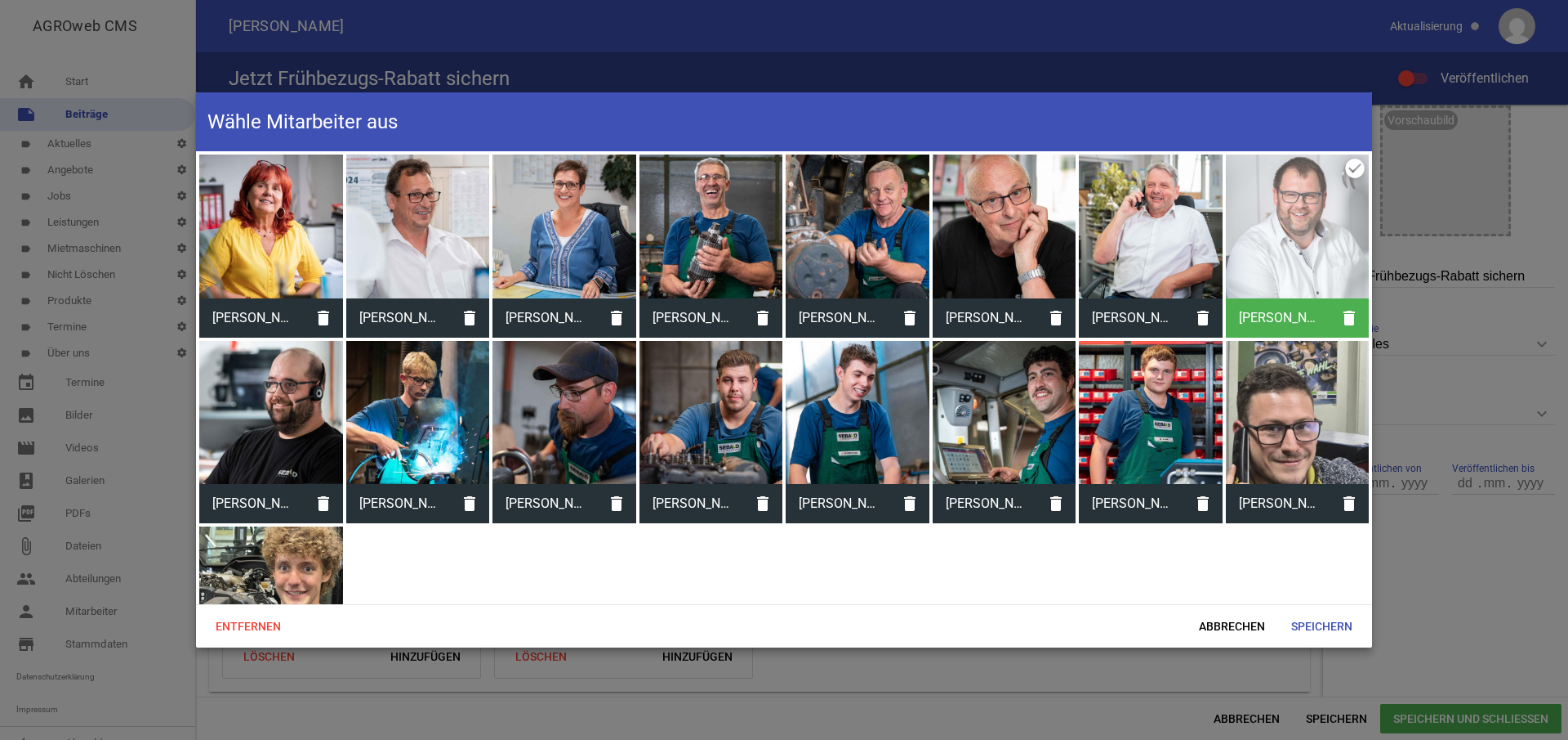
click at [1151, 253] on div at bounding box center [1150, 226] width 143 height 144
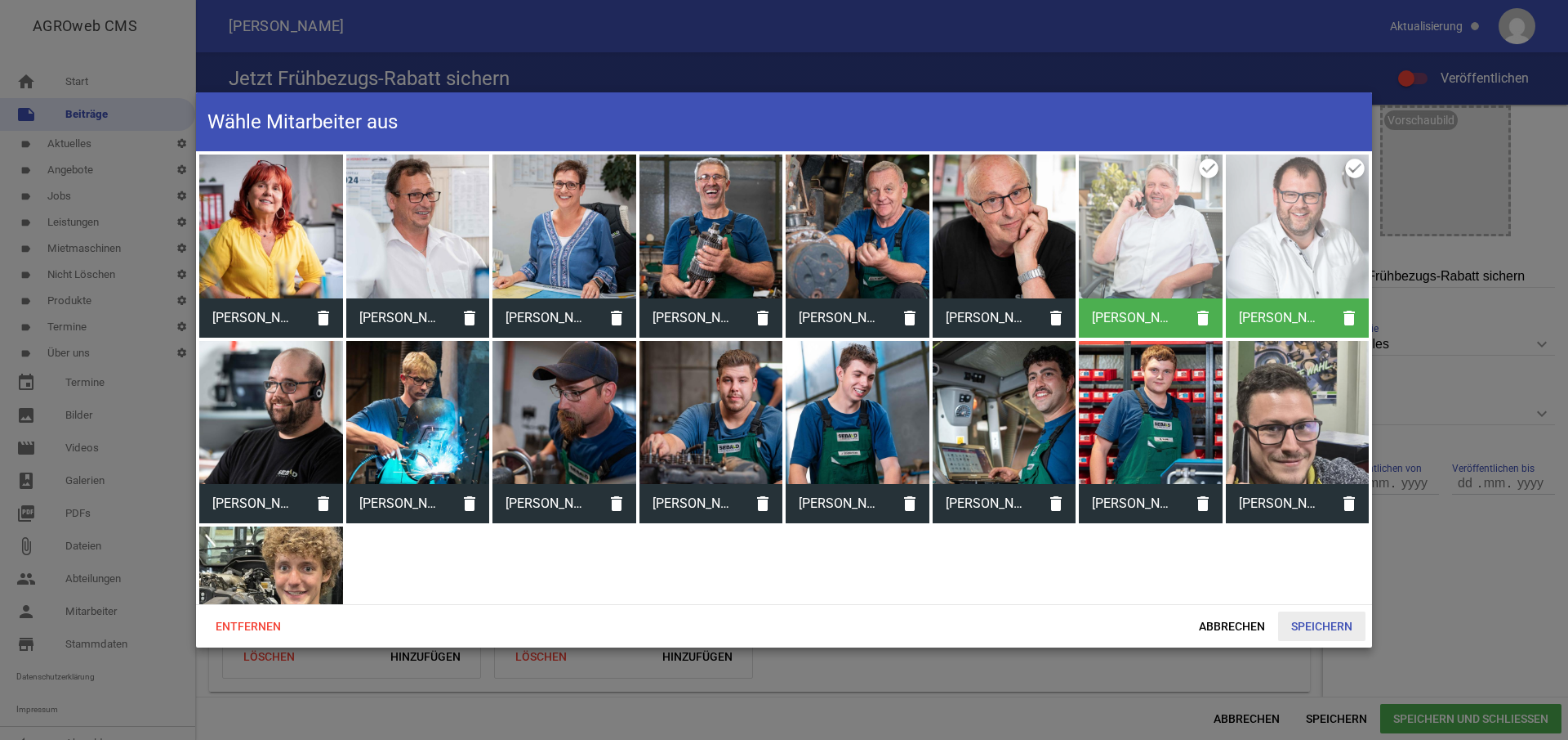
click at [1339, 634] on span "Speichern" at bounding box center [1322, 625] width 87 height 29
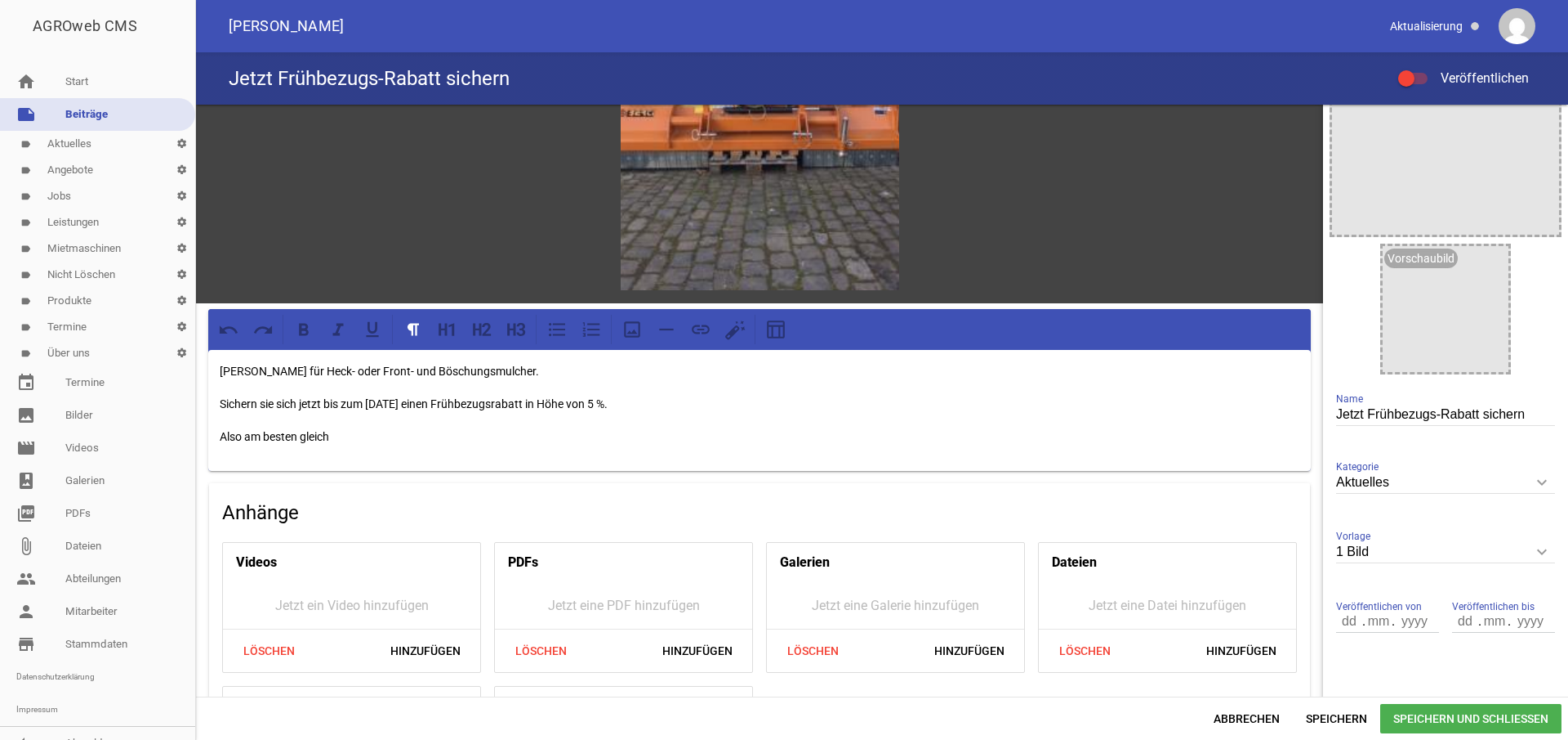
scroll to position [68, 0]
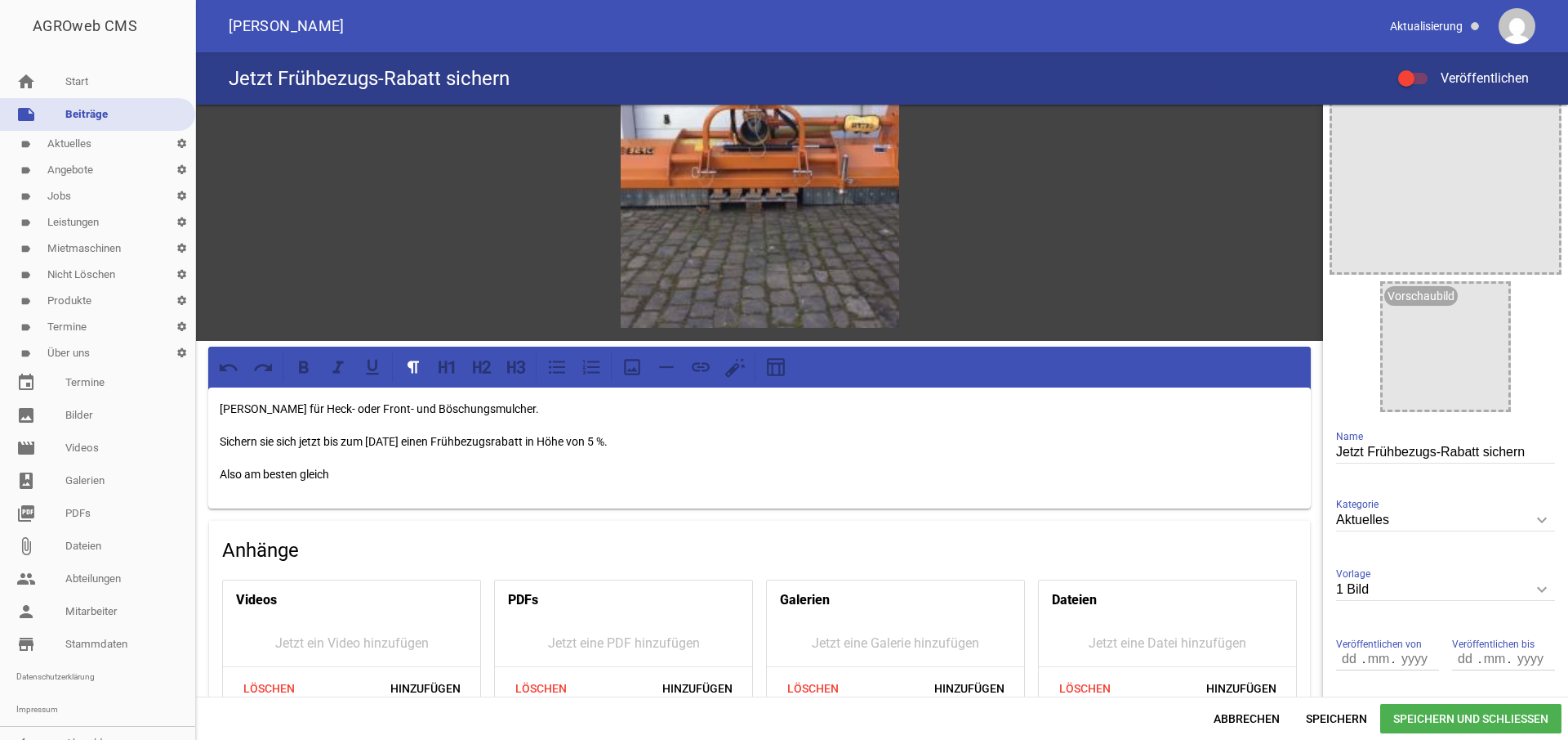
click at [383, 473] on p "Also am besten gleich" at bounding box center [759, 473] width 1079 height 20
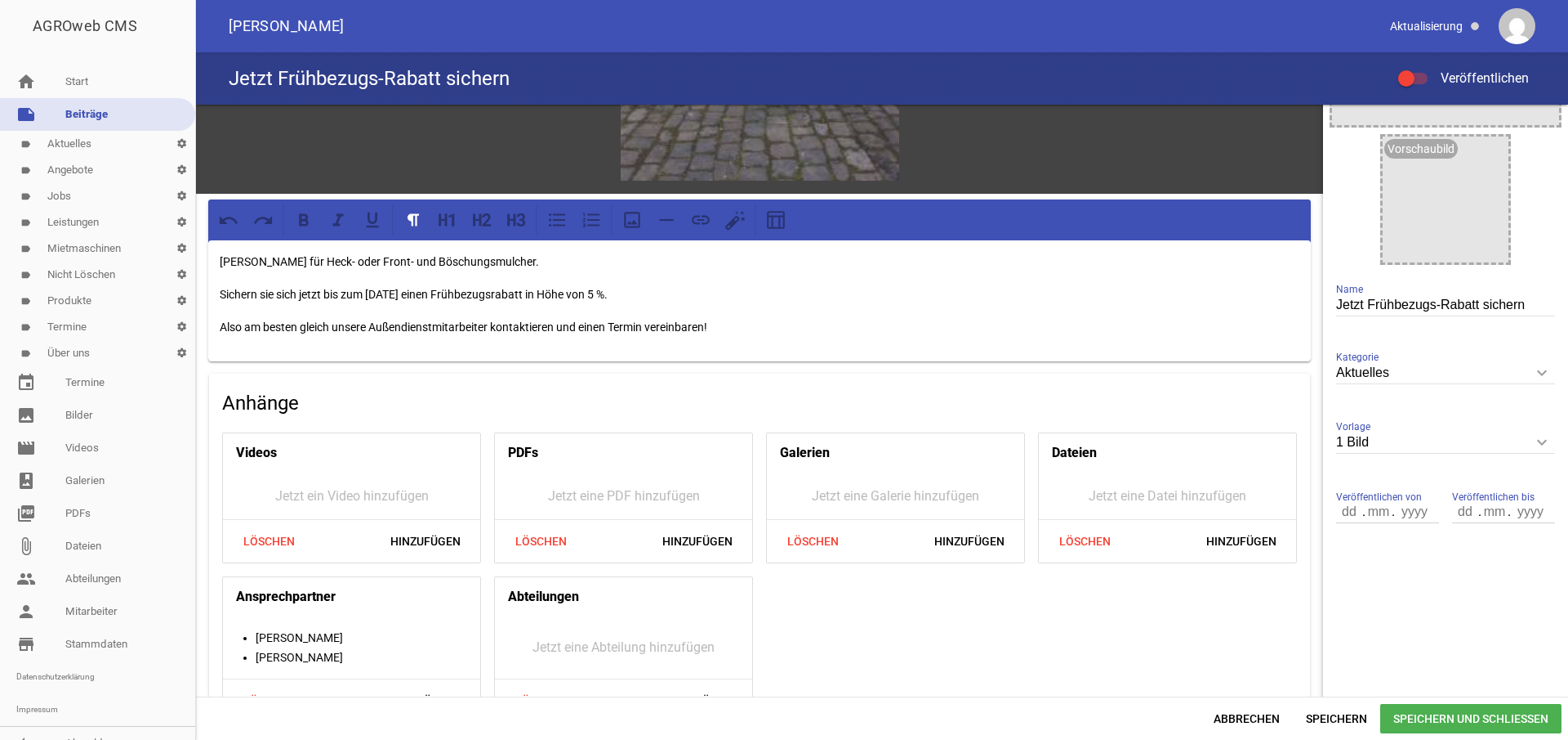
scroll to position [219, 0]
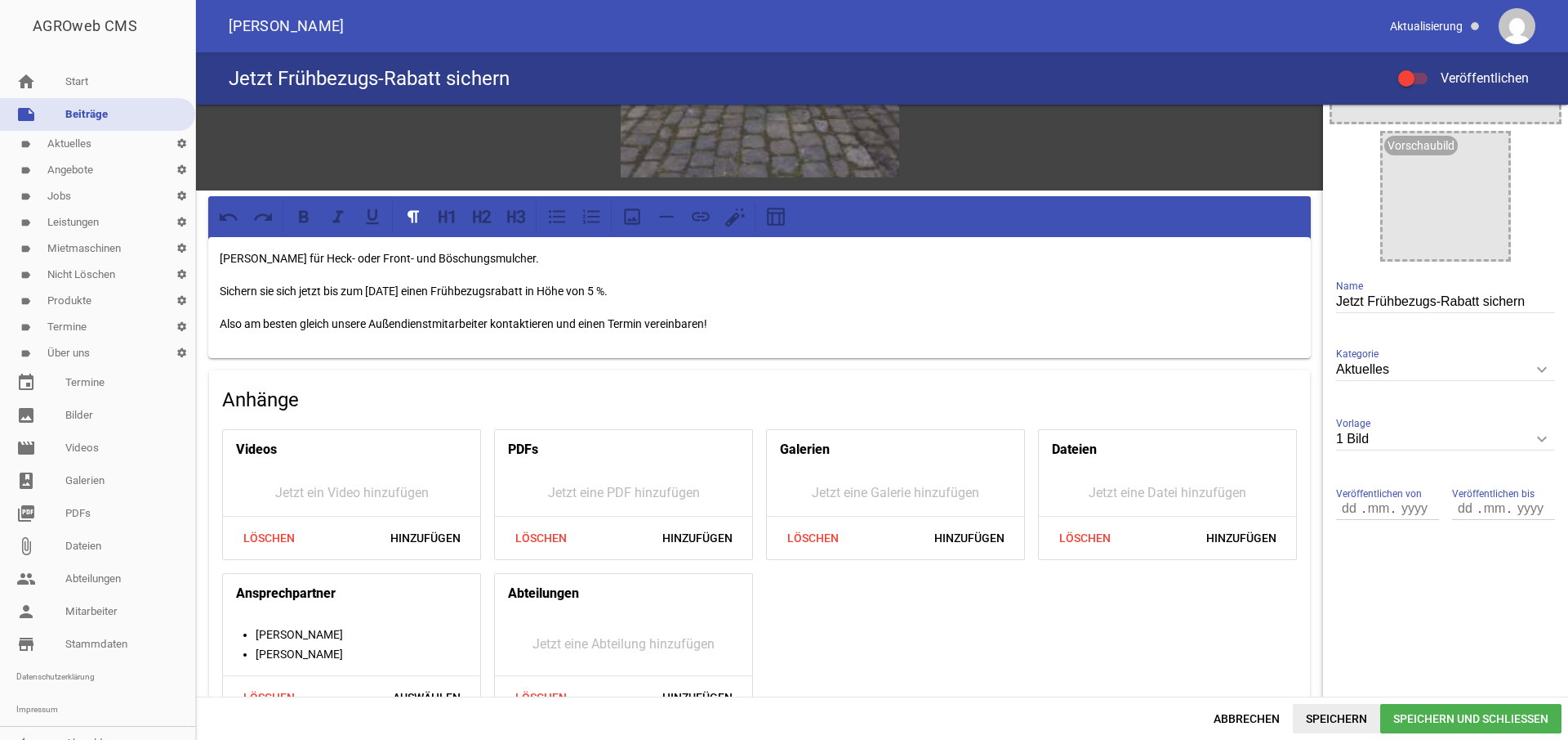
click at [1352, 720] on span "Speichern" at bounding box center [1337, 719] width 87 height 29
click at [219, 255] on p "[PERSON_NAME] für Heck- oder Front- und Böschungsmulcher." at bounding box center [759, 258] width 1079 height 20
click at [1335, 718] on span "Speichern" at bounding box center [1337, 719] width 87 height 29
drag, startPoint x: 1325, startPoint y: 504, endPoint x: 1412, endPoint y: 526, distance: 89.7
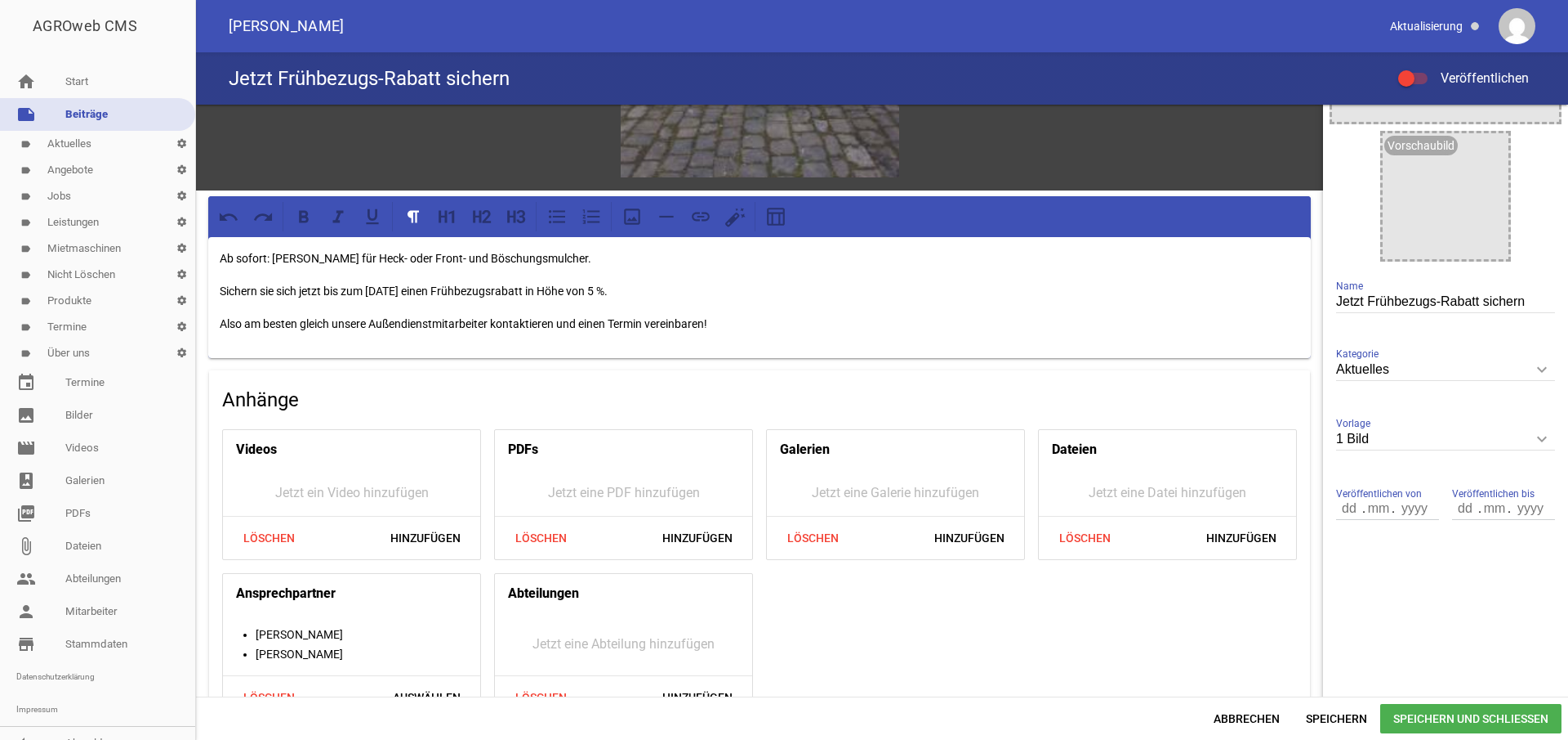
click at [1330, 504] on div "Veröffentlichen von . . Veröffentlichen bis . ." at bounding box center [1446, 508] width 232 height 68
click at [1337, 507] on input "number" at bounding box center [1350, 508] width 28 height 21
type input "19"
type input "08"
type input "2025"
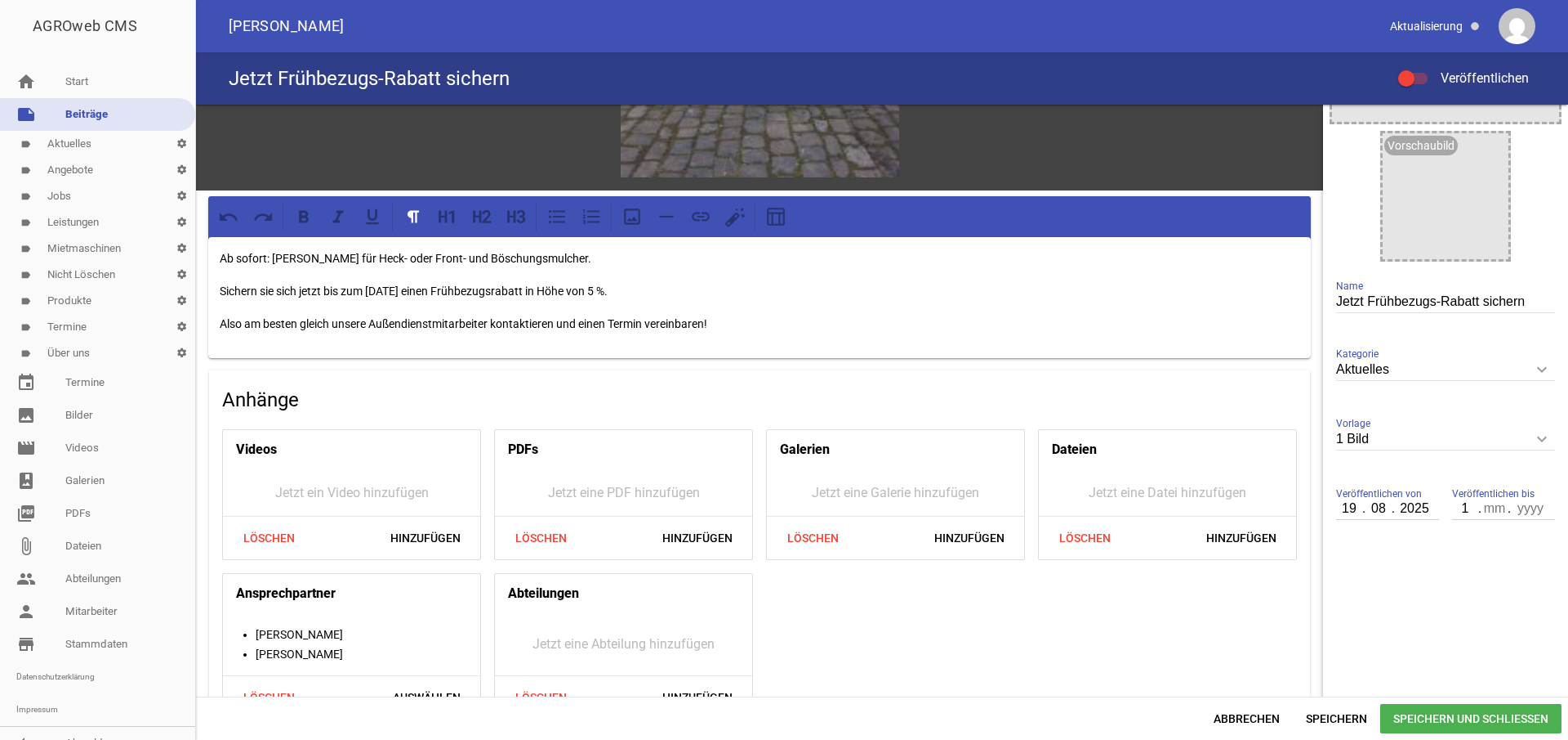
type input "15"
type input "09"
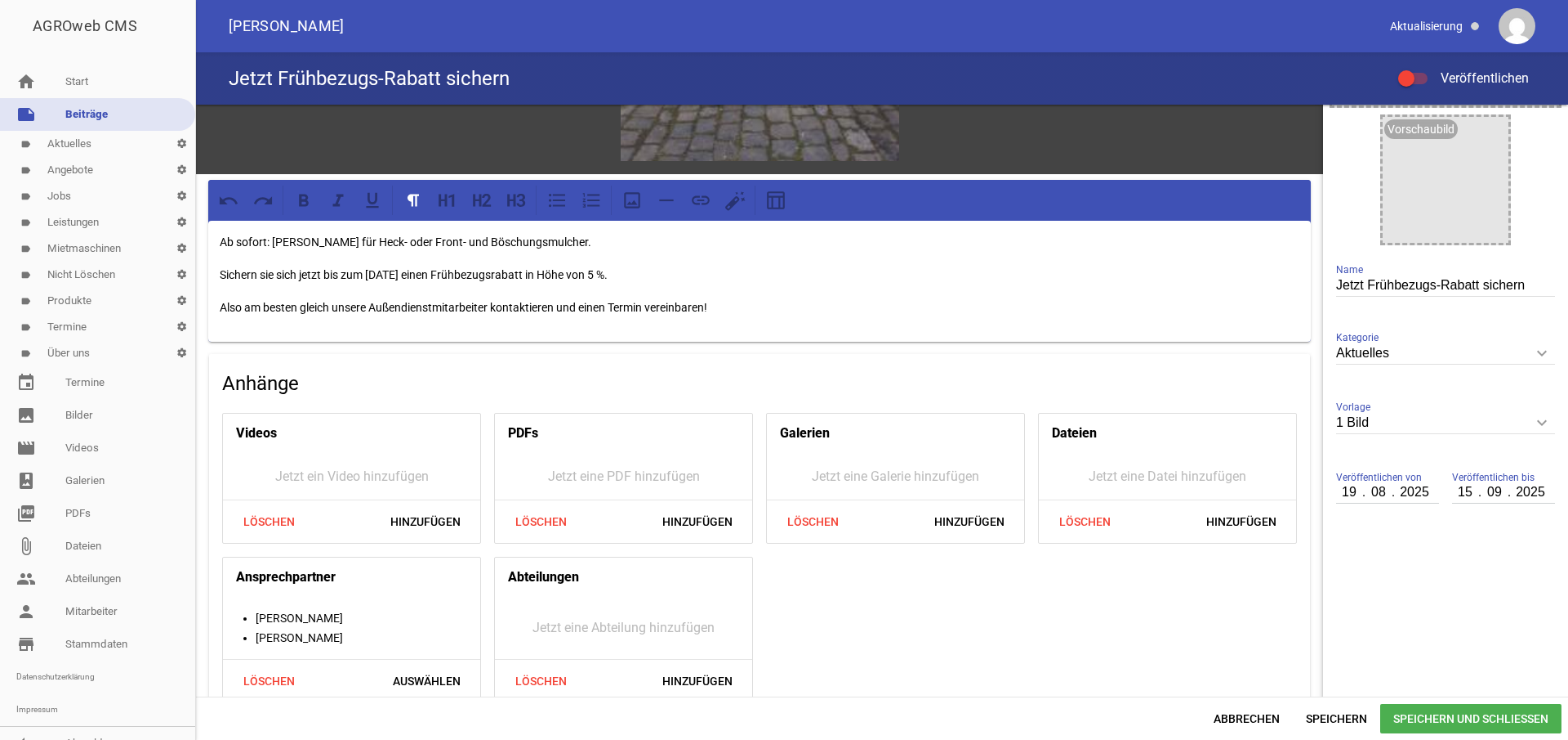
scroll to position [237, 0]
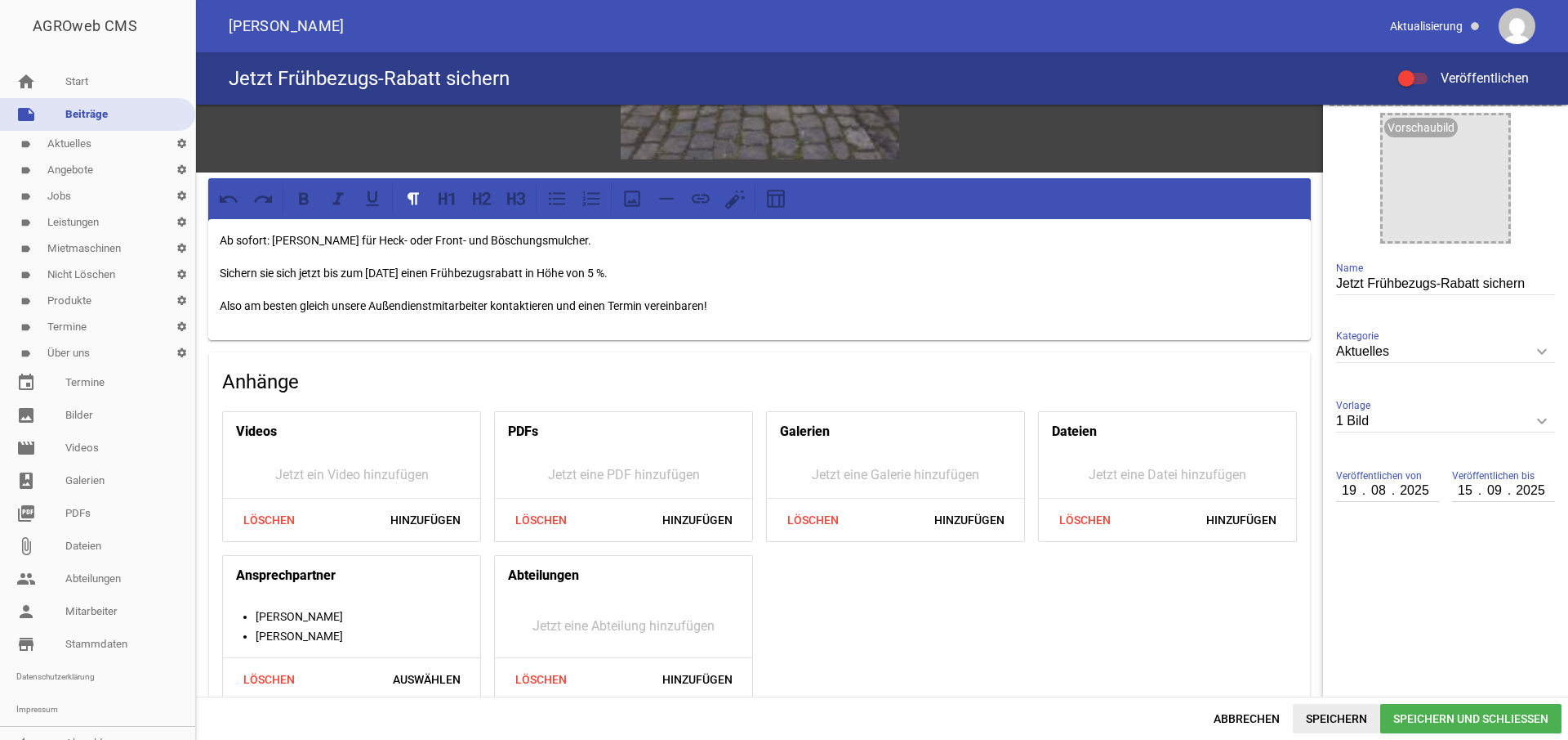
type input "2025"
click at [1339, 719] on span "Speichern" at bounding box center [1337, 719] width 87 height 29
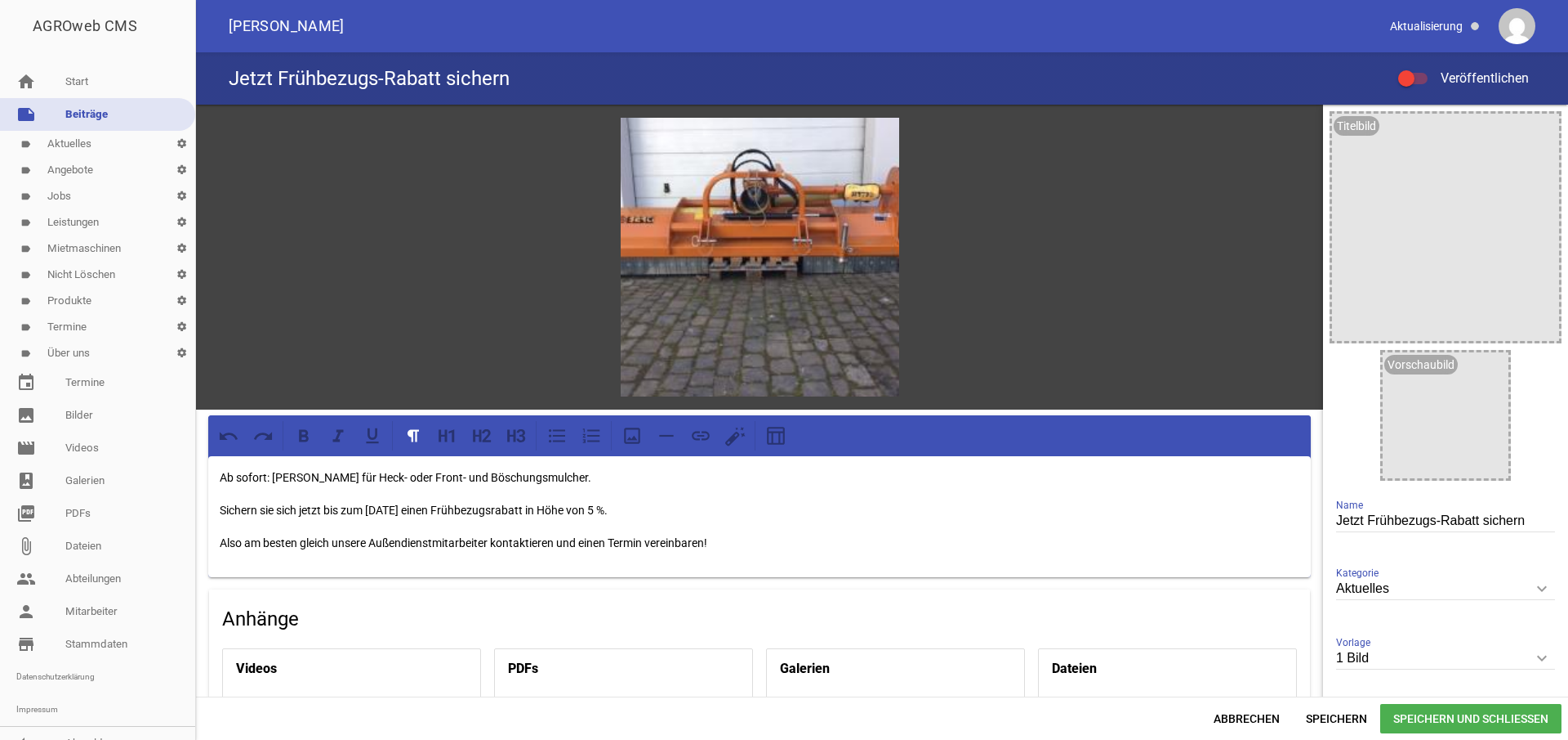
scroll to position [0, 0]
click at [1512, 724] on span "Speichern und Schließen" at bounding box center [1471, 719] width 181 height 29
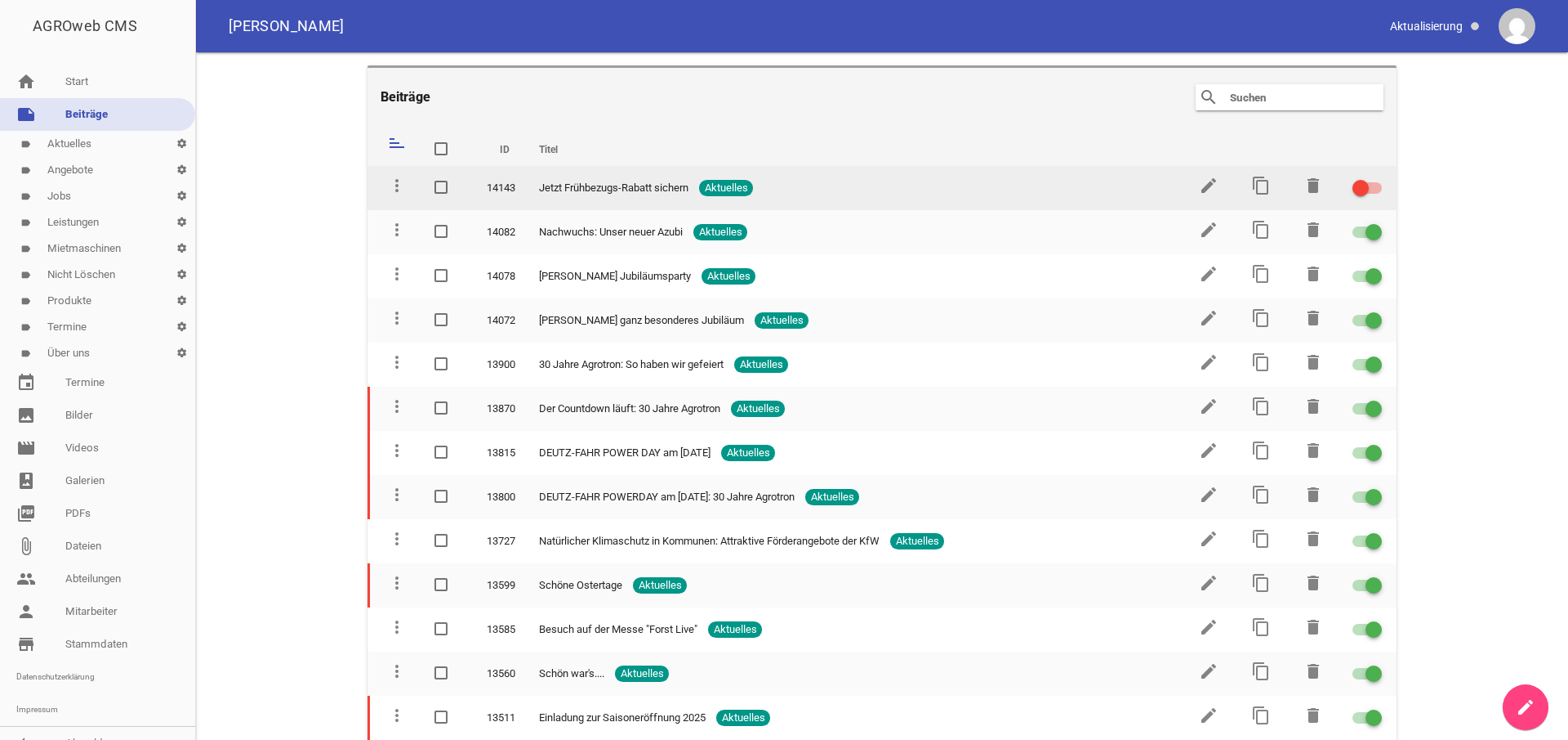
drag, startPoint x: 1345, startPoint y: 183, endPoint x: 1366, endPoint y: 178, distance: 21.6
click at [1353, 183] on label at bounding box center [1365, 188] width 25 height 20
click at [1378, 179] on input "checkbox" at bounding box center [1378, 179] width 0 height 0
click at [1199, 186] on icon "edit" at bounding box center [1208, 185] width 20 height 20
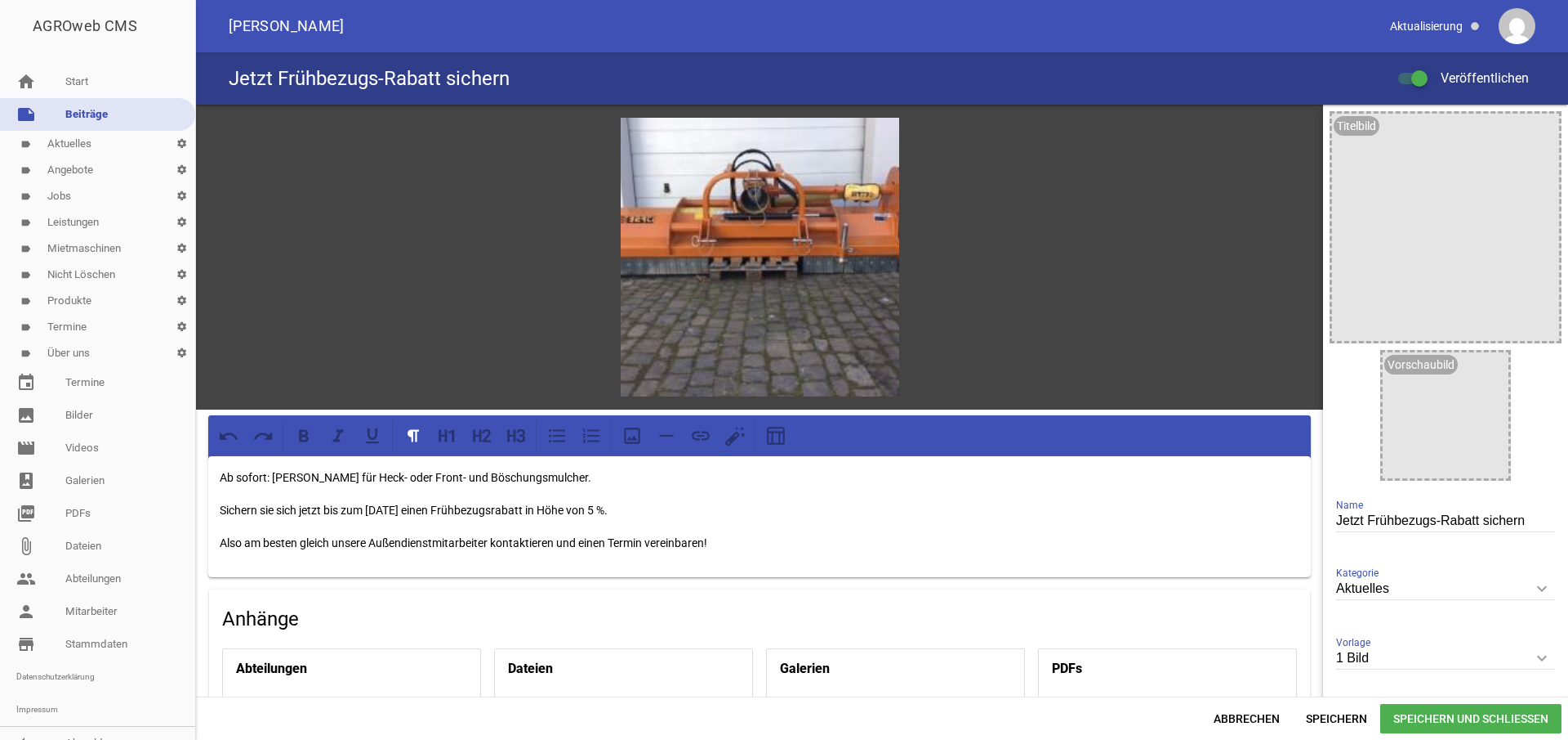
scroll to position [1, 0]
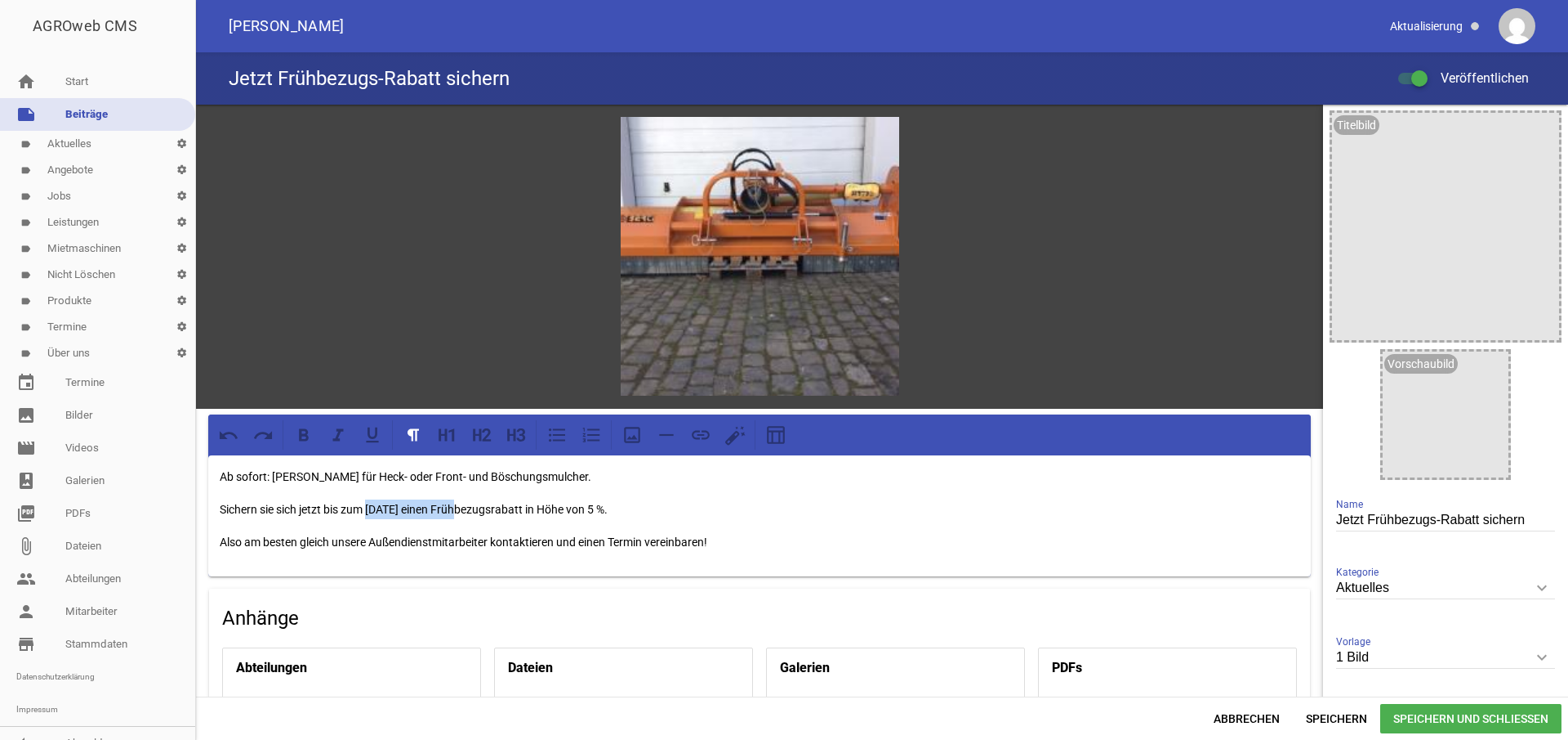
drag, startPoint x: 369, startPoint y: 508, endPoint x: 464, endPoint y: 507, distance: 95.0
click at [464, 504] on p "Sichern sie sich jetzt bis zum [DATE] einen Frühbezugsrabatt in Höhe von 5 %." at bounding box center [759, 508] width 1079 height 20
drag, startPoint x: 305, startPoint y: 433, endPoint x: 337, endPoint y: 446, distance: 34.5
click at [305, 433] on icon at bounding box center [303, 434] width 9 height 12
drag, startPoint x: 502, startPoint y: 508, endPoint x: 670, endPoint y: 502, distance: 168.1
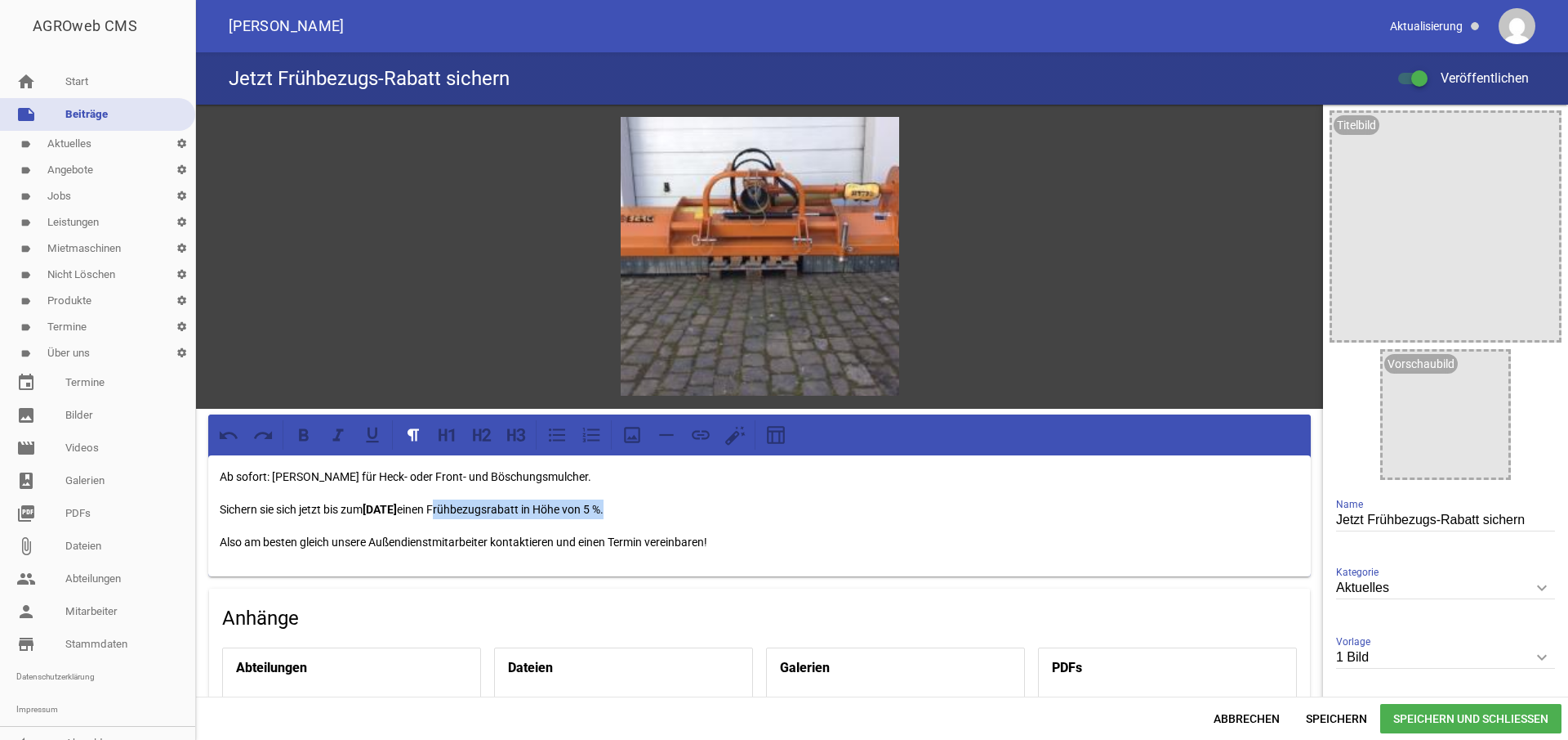
click at [670, 502] on p "Sichern sie sich jetzt bis zum [DATE] einen Frühbezugsrabatt in Höhe von 5 %." at bounding box center [759, 508] width 1079 height 20
click at [307, 429] on icon at bounding box center [303, 434] width 9 height 12
drag, startPoint x: 1460, startPoint y: 716, endPoint x: 1460, endPoint y: 684, distance: 32.0
click at [1459, 717] on span "Speichern und Schließen" at bounding box center [1471, 719] width 181 height 29
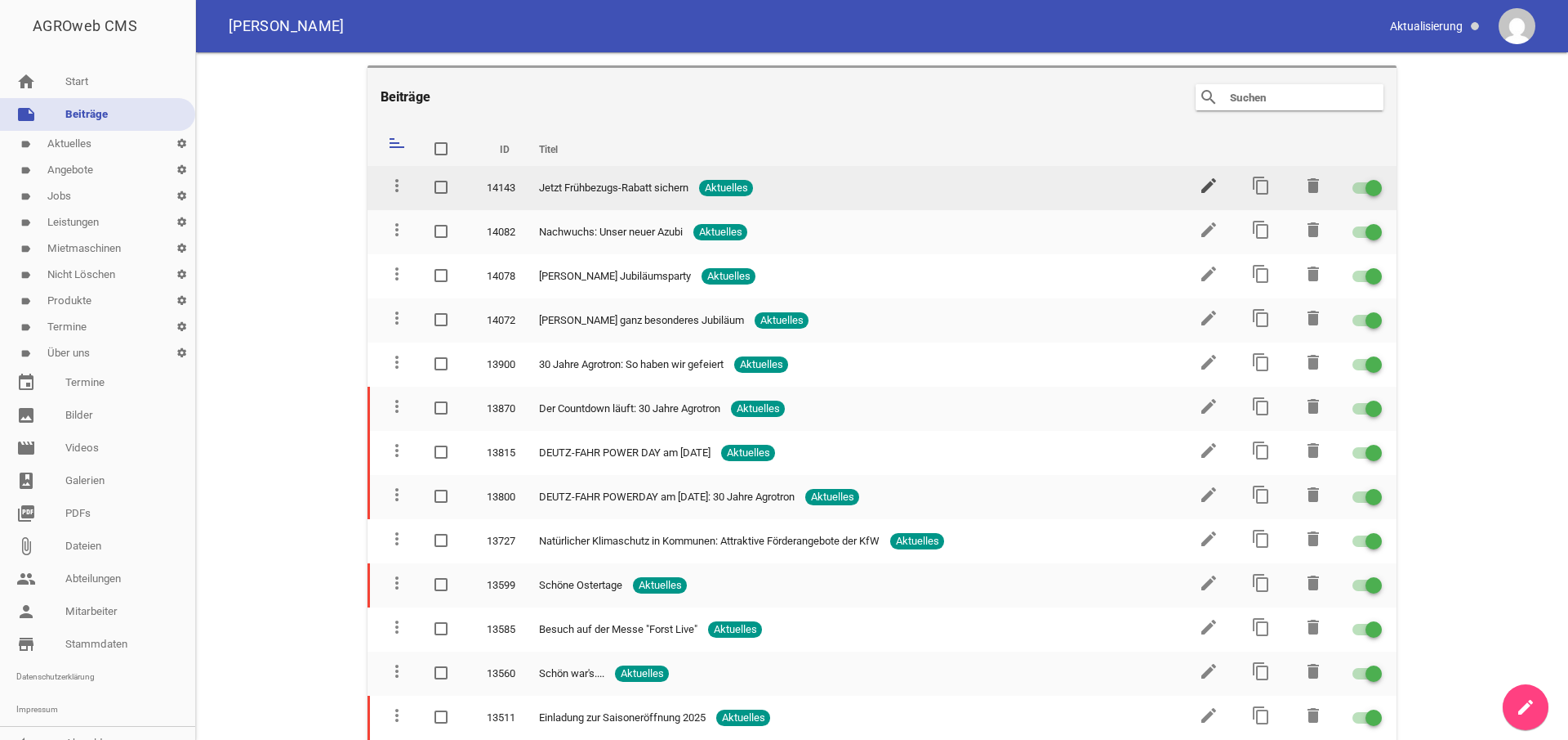
click at [1202, 188] on icon "edit" at bounding box center [1208, 185] width 20 height 20
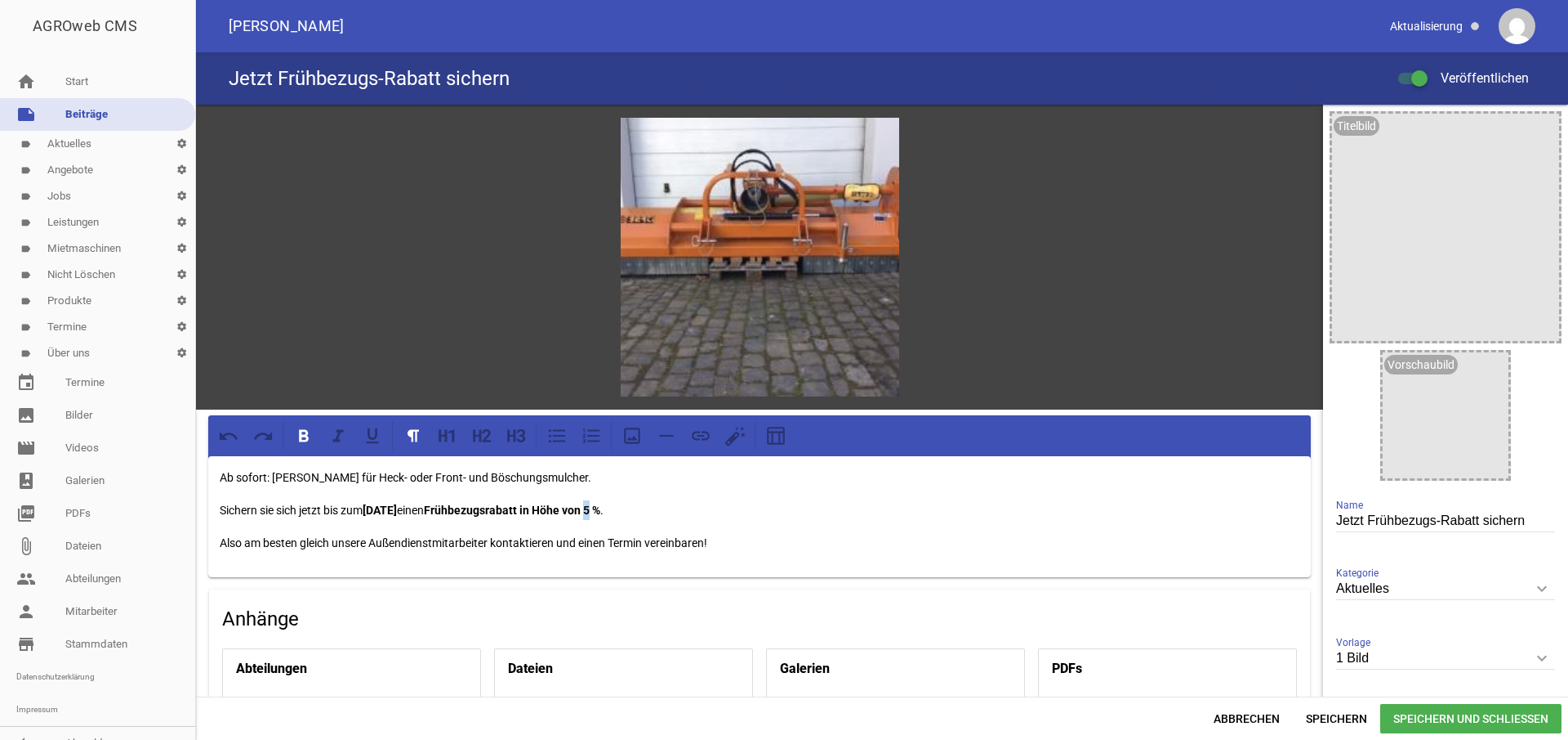
drag, startPoint x: 658, startPoint y: 509, endPoint x: 666, endPoint y: 505, distance: 8.9
click at [600, 505] on strong "Frühbezugsrabatt in Höhe von 5 %" at bounding box center [512, 509] width 177 height 13
click at [1422, 709] on span "Speichern und Schließen" at bounding box center [1471, 719] width 181 height 29
